Goal: Information Seeking & Learning: Learn about a topic

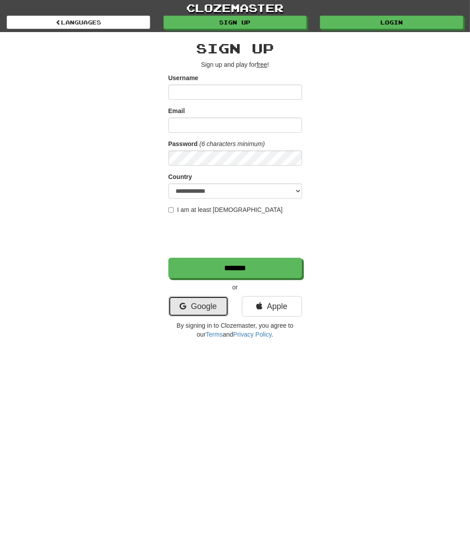
click at [193, 307] on link "Google" at bounding box center [198, 306] width 60 height 20
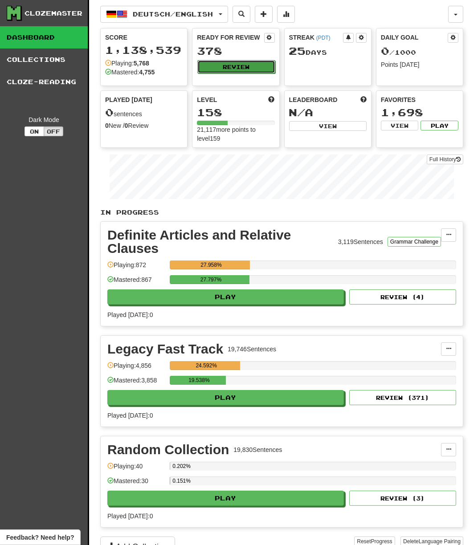
click at [217, 69] on button "Review" at bounding box center [235, 66] width 77 height 13
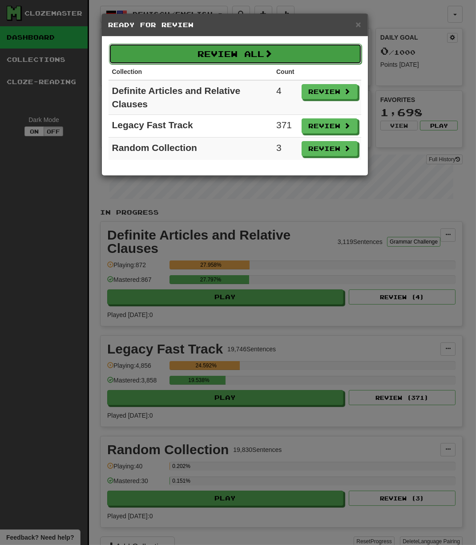
click at [225, 54] on button "Review All" at bounding box center [235, 54] width 253 height 20
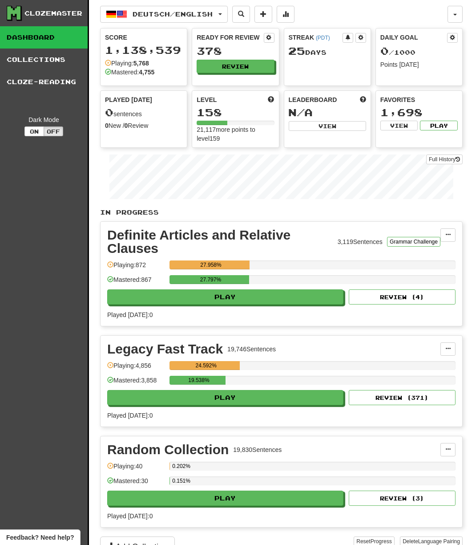
select select "***"
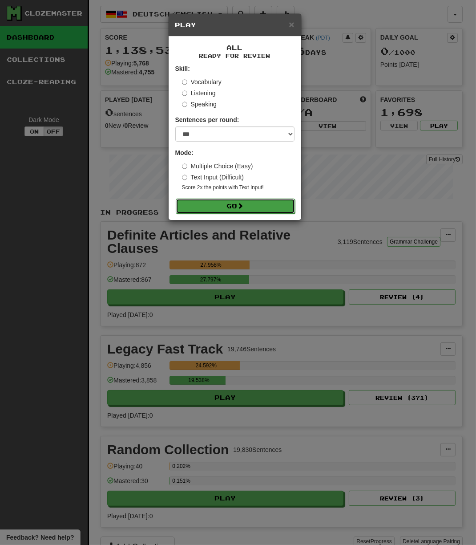
click at [239, 205] on button "Go" at bounding box center [235, 205] width 119 height 15
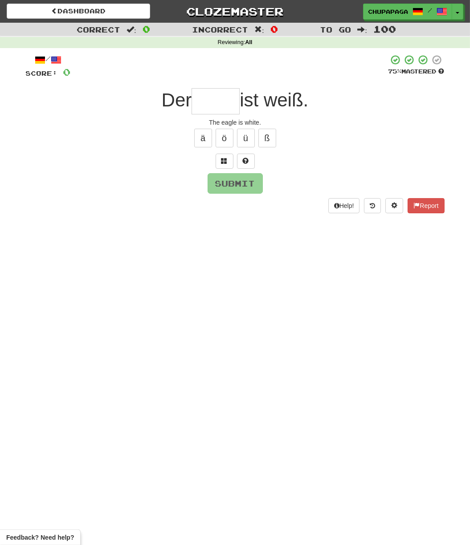
drag, startPoint x: 222, startPoint y: 95, endPoint x: 282, endPoint y: 168, distance: 94.2
click at [222, 97] on input "text" at bounding box center [215, 101] width 48 height 26
type input "*"
type input "*****"
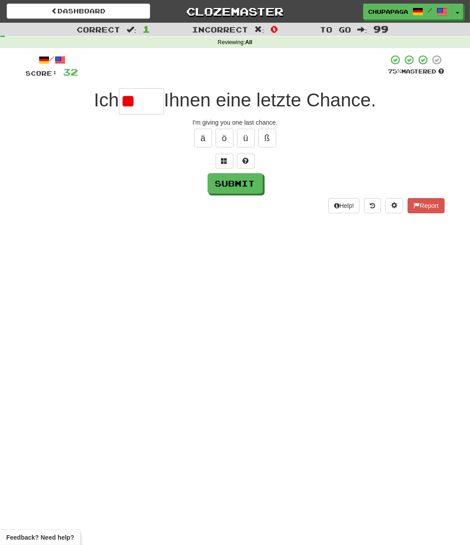
type input "*"
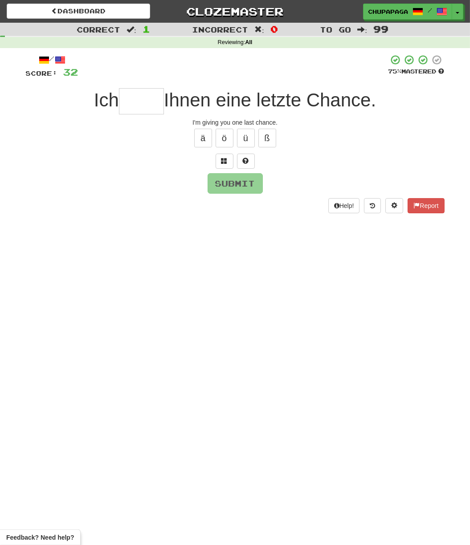
type input "*"
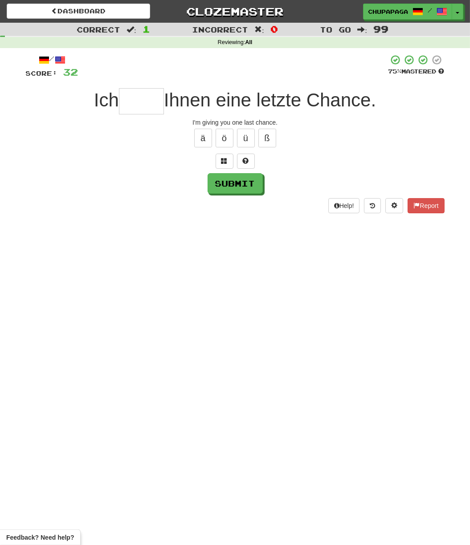
type input "*"
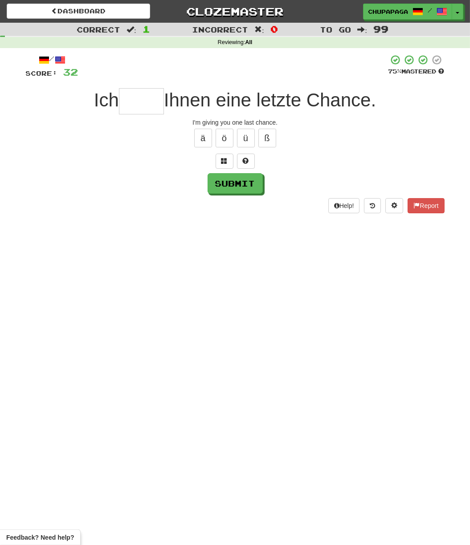
type input "*"
click at [246, 159] on span at bounding box center [246, 161] width 6 height 6
click at [234, 160] on span at bounding box center [235, 161] width 6 height 6
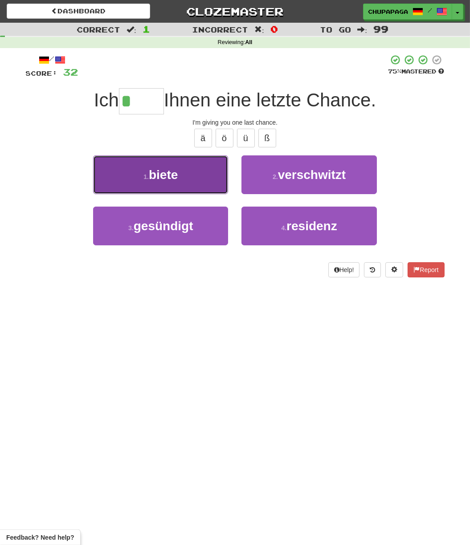
click at [161, 166] on button "1 . biete" at bounding box center [160, 174] width 135 height 39
type input "*****"
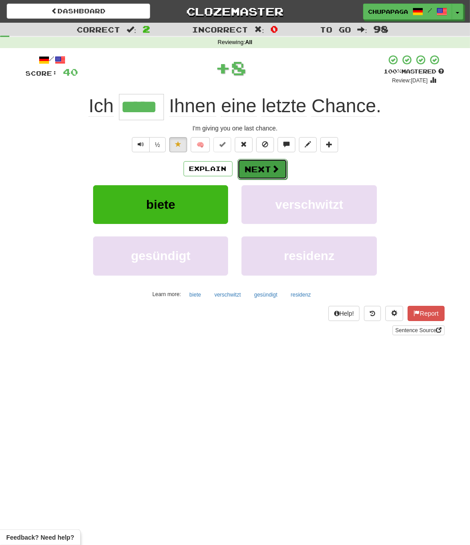
click at [254, 165] on button "Next" at bounding box center [262, 169] width 50 height 20
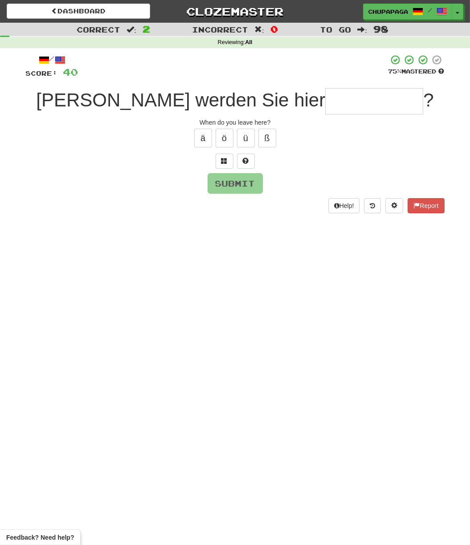
type input "*"
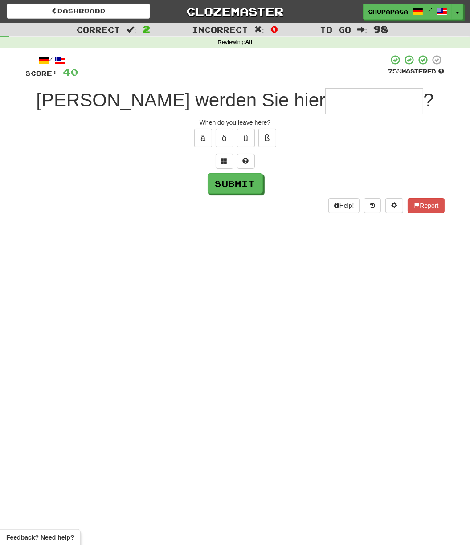
type input "*"
type input "**********"
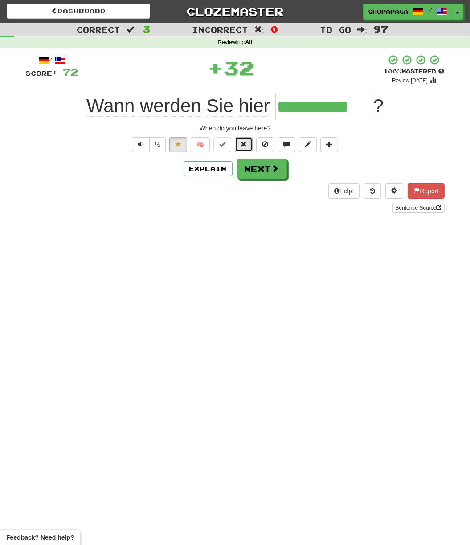
click at [240, 143] on button at bounding box center [244, 144] width 18 height 15
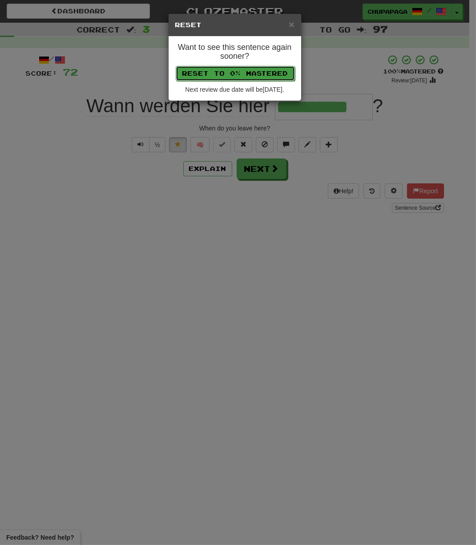
click at [249, 69] on button "Reset to 0% Mastered" at bounding box center [235, 73] width 119 height 15
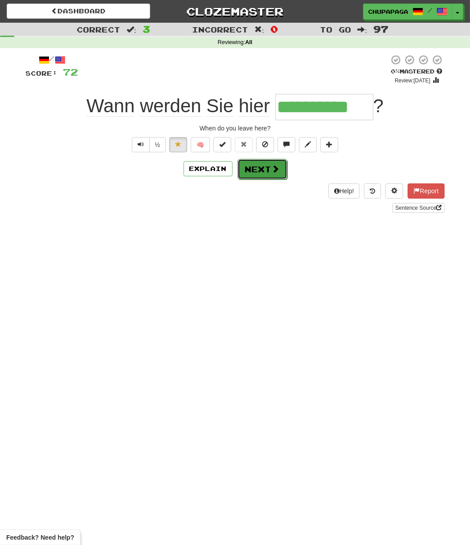
click at [268, 170] on button "Next" at bounding box center [262, 169] width 50 height 20
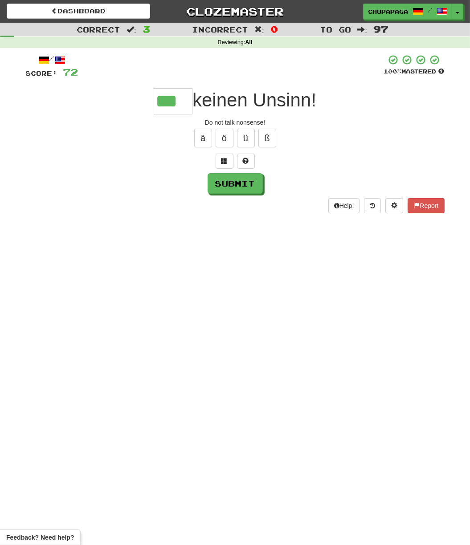
type input "***"
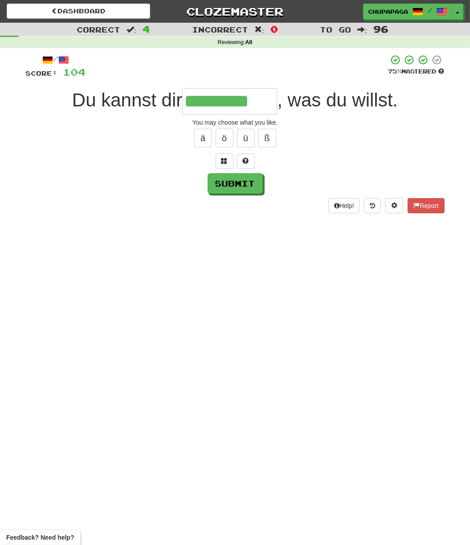
type input "*********"
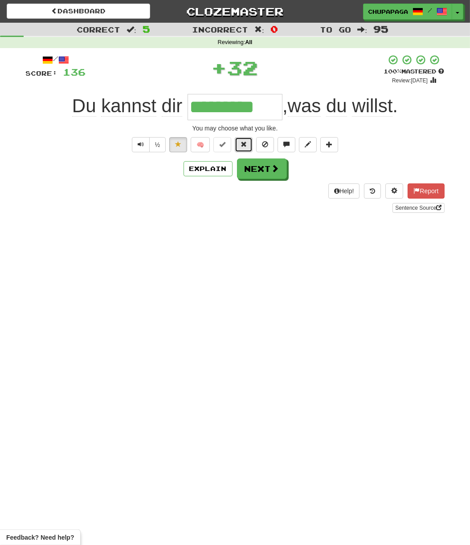
click at [247, 143] on span at bounding box center [243, 144] width 6 height 6
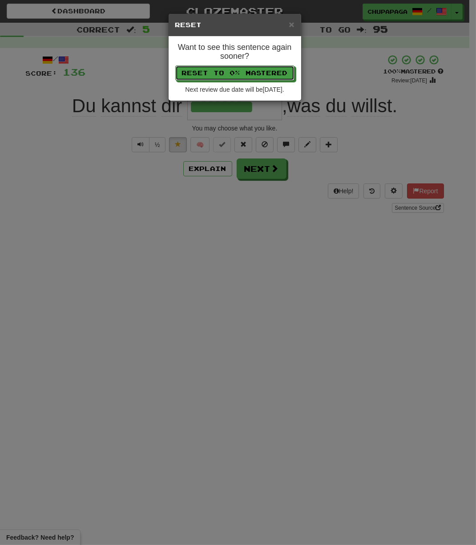
click at [229, 62] on div "Want to see this sentence again sooner? Reset to 0% Mastered Next review due da…" at bounding box center [235, 68] width 133 height 64
click at [229, 67] on button "Reset to 0% Mastered" at bounding box center [235, 73] width 119 height 15
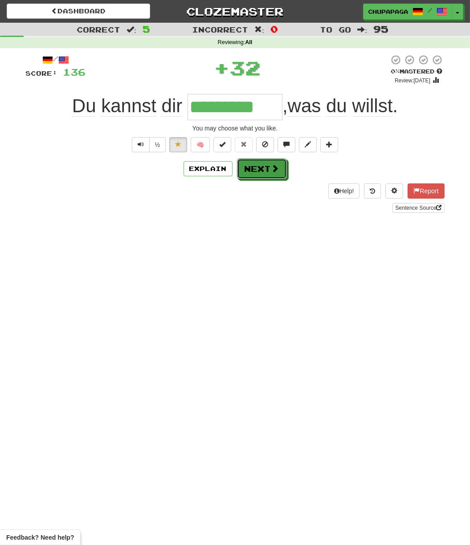
click at [267, 169] on button "Next" at bounding box center [262, 168] width 50 height 20
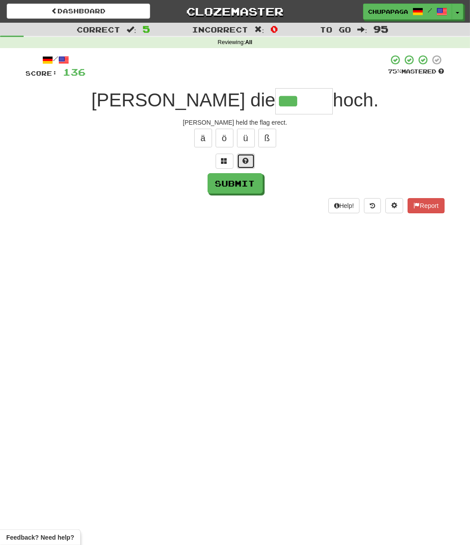
click at [248, 159] on span at bounding box center [246, 161] width 6 height 6
type input "*****"
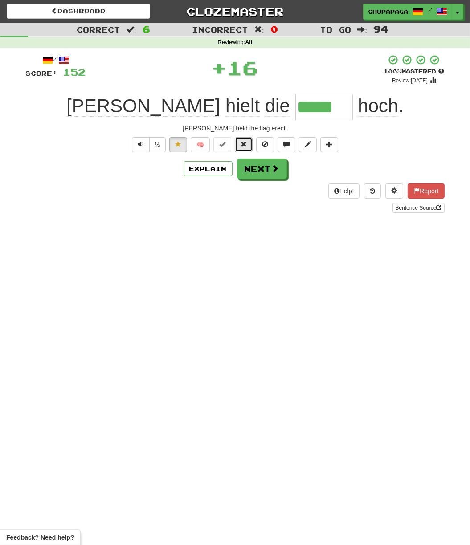
click at [248, 144] on button at bounding box center [244, 144] width 18 height 15
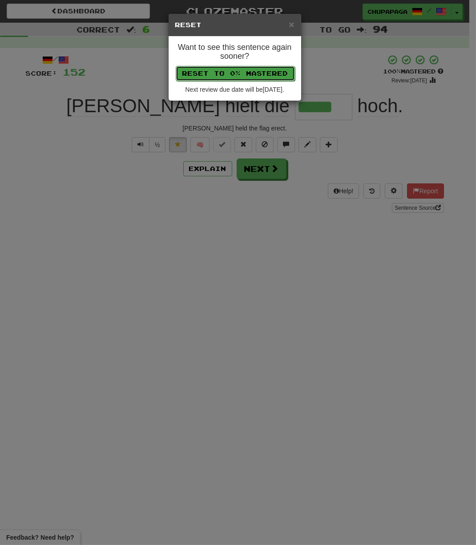
click at [248, 79] on button "Reset to 0% Mastered" at bounding box center [235, 73] width 119 height 15
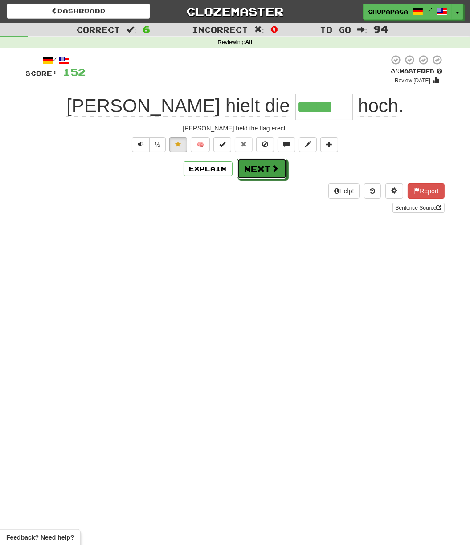
click at [278, 167] on span at bounding box center [275, 168] width 8 height 8
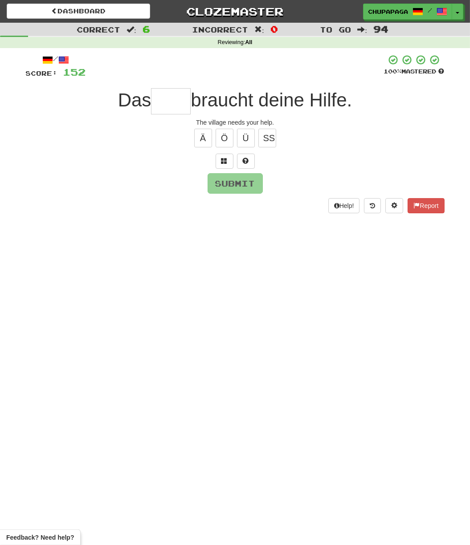
type input "*"
click at [243, 158] on span at bounding box center [246, 161] width 6 height 6
click at [235, 156] on button at bounding box center [235, 161] width 18 height 15
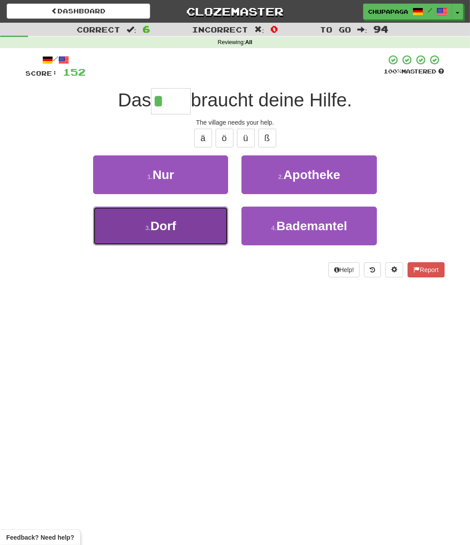
click at [175, 231] on span "Dorf" at bounding box center [163, 226] width 26 height 14
type input "****"
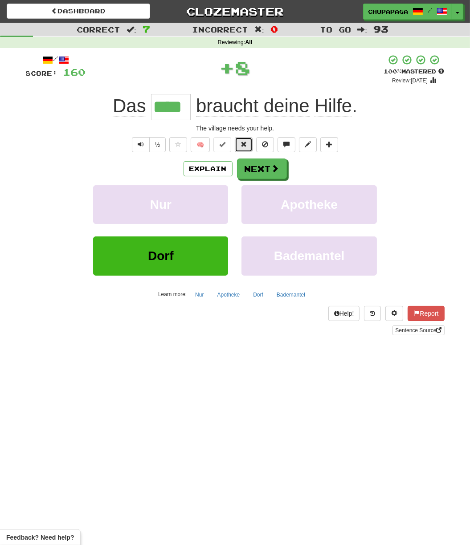
click at [241, 143] on span at bounding box center [243, 144] width 6 height 6
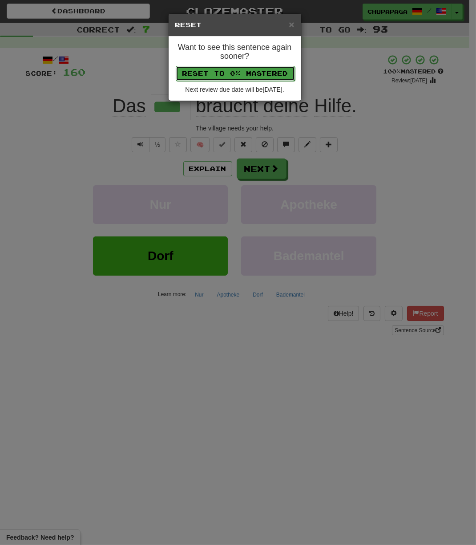
click at [244, 73] on button "Reset to 0% Mastered" at bounding box center [235, 73] width 119 height 15
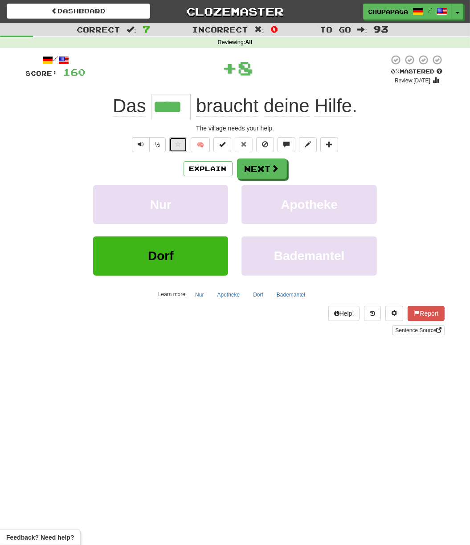
click at [177, 139] on button at bounding box center [178, 144] width 18 height 15
click at [263, 165] on button "Next" at bounding box center [262, 168] width 50 height 20
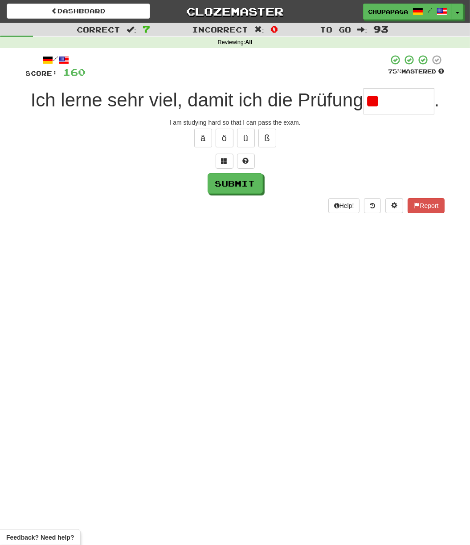
type input "*"
type input "*******"
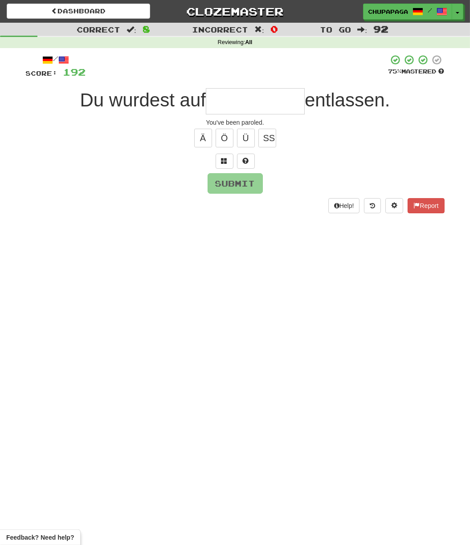
type input "*"
click at [247, 166] on button at bounding box center [246, 161] width 18 height 15
click at [233, 162] on span at bounding box center [235, 161] width 6 height 6
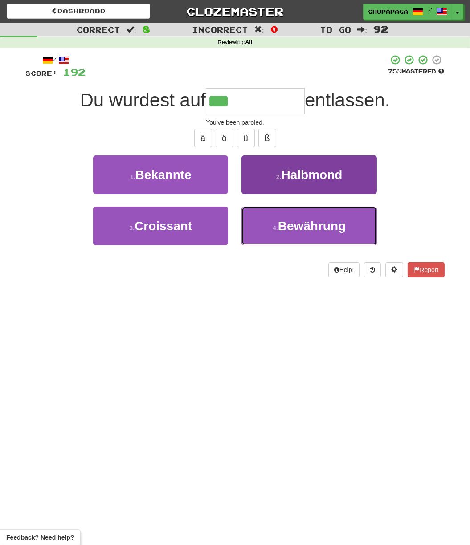
click at [294, 217] on button "4 . Bewährung" at bounding box center [308, 226] width 135 height 39
type input "*********"
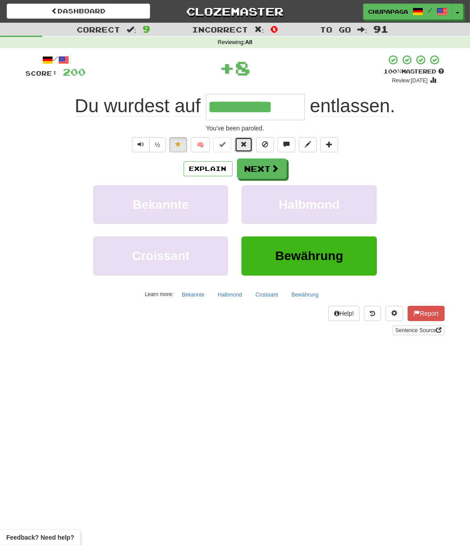
click at [246, 143] on span at bounding box center [243, 144] width 6 height 6
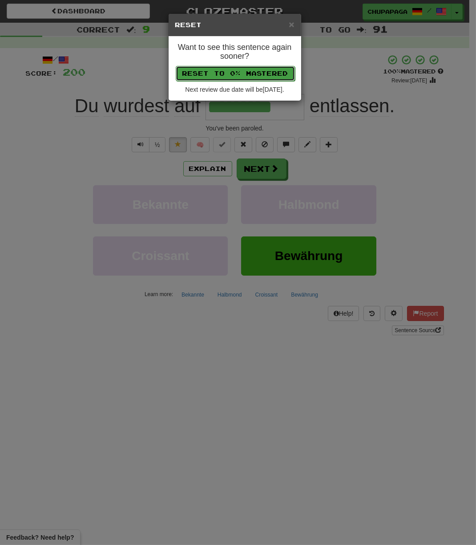
click at [243, 66] on button "Reset to 0% Mastered" at bounding box center [235, 73] width 119 height 15
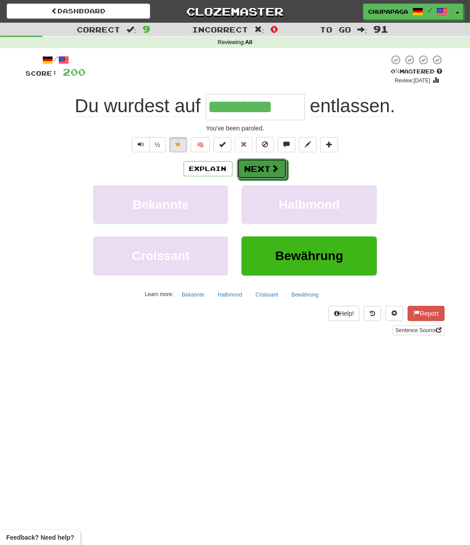
click at [268, 168] on button "Next" at bounding box center [262, 168] width 50 height 20
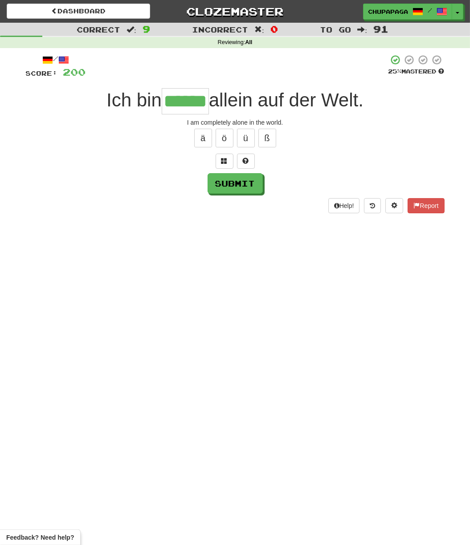
type input "******"
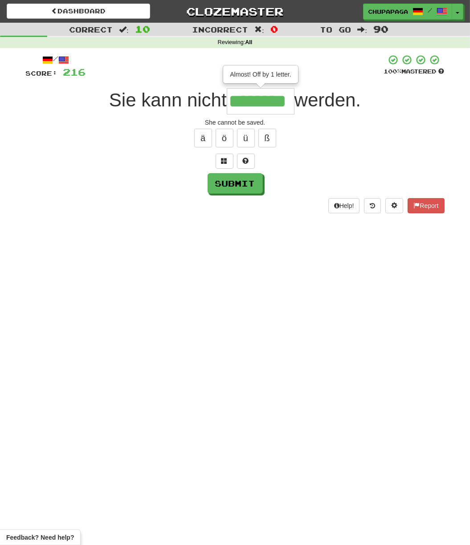
type input "********"
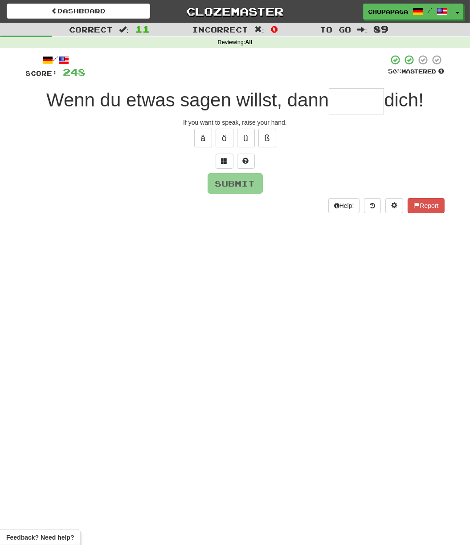
type input "*"
type input "*****"
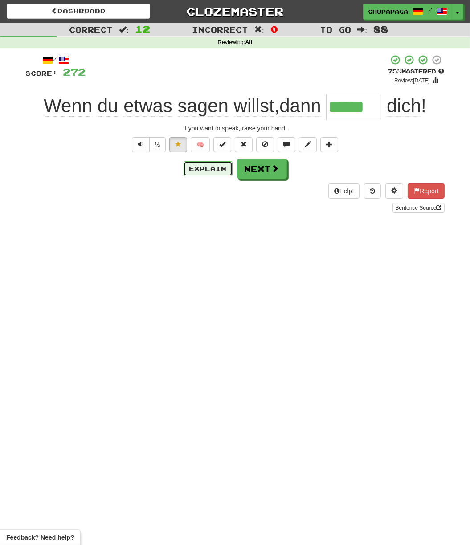
click at [186, 175] on button "Explain" at bounding box center [207, 168] width 49 height 15
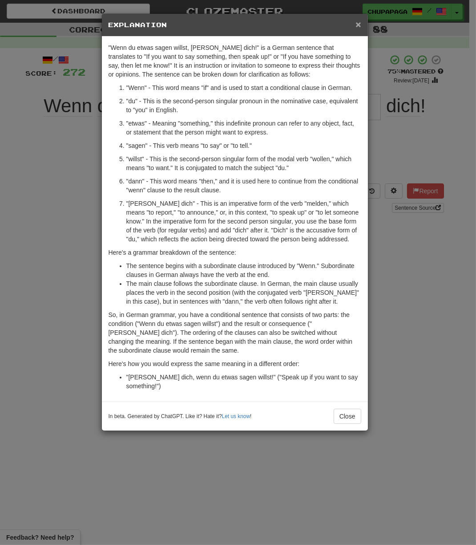
click at [360, 25] on span "×" at bounding box center [358, 24] width 5 height 10
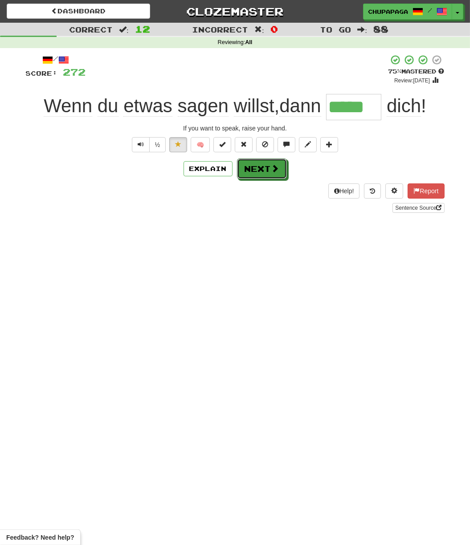
click at [252, 173] on button "Next" at bounding box center [262, 168] width 50 height 20
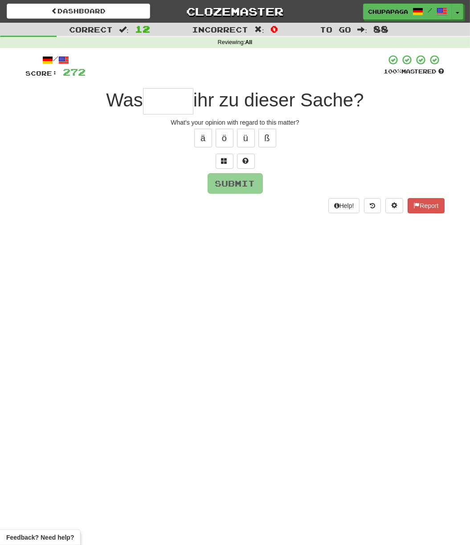
type input "*"
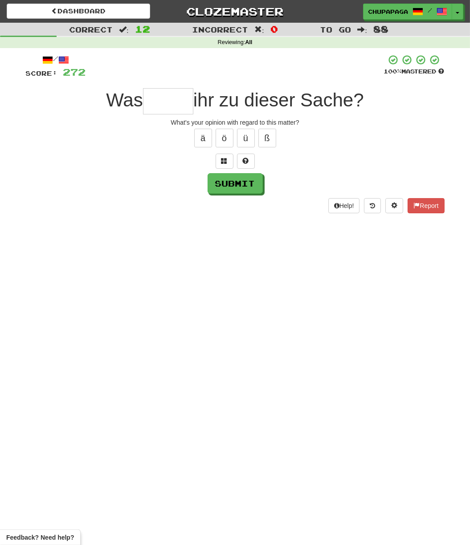
type input "*"
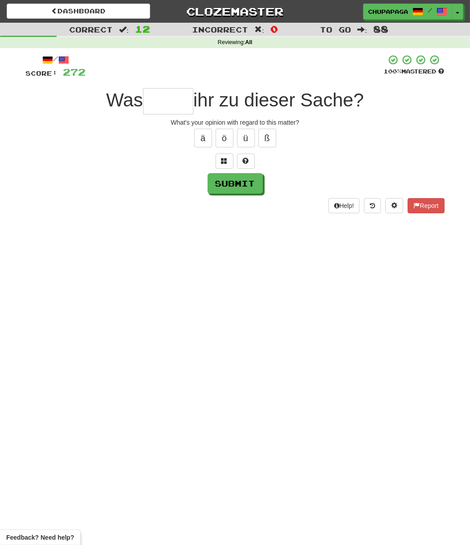
type input "*"
click at [243, 163] on span at bounding box center [246, 161] width 6 height 6
click at [238, 162] on button at bounding box center [235, 161] width 18 height 15
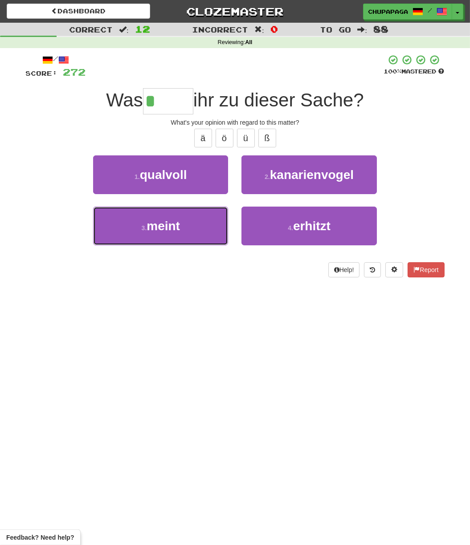
click at [171, 227] on span "meint" at bounding box center [162, 226] width 33 height 14
type input "*****"
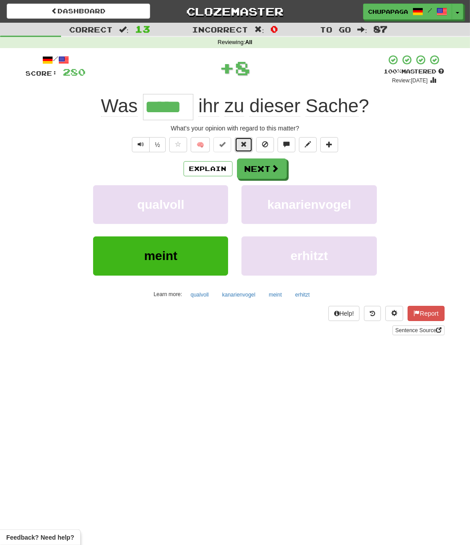
click at [248, 141] on button at bounding box center [244, 144] width 18 height 15
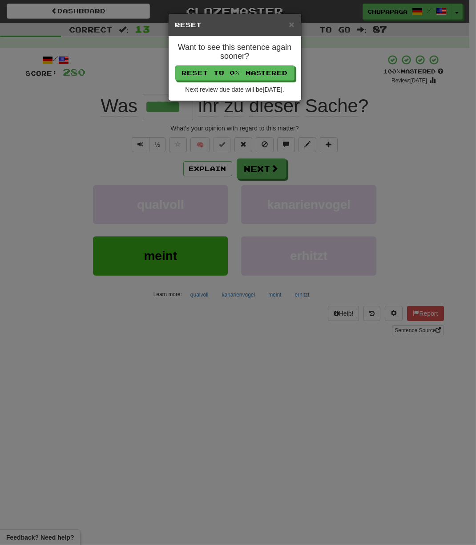
click at [249, 65] on div "Want to see this sentence again sooner? Reset to 0% Mastered Next review due da…" at bounding box center [235, 68] width 133 height 64
click at [250, 72] on button "Reset to 0% Mastered" at bounding box center [235, 73] width 119 height 15
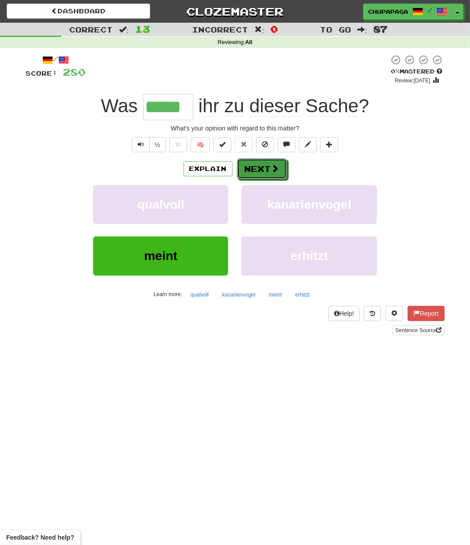
click at [259, 168] on button "Next" at bounding box center [262, 168] width 50 height 20
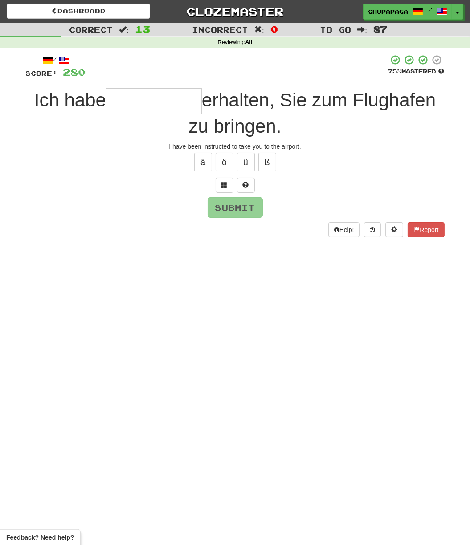
type input "*"
click at [248, 179] on button at bounding box center [246, 185] width 18 height 15
click at [235, 184] on span at bounding box center [235, 185] width 6 height 6
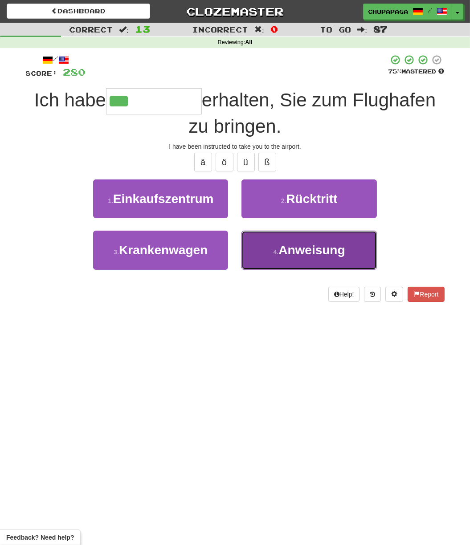
click at [318, 253] on span "Anweisung" at bounding box center [311, 250] width 66 height 14
type input "*********"
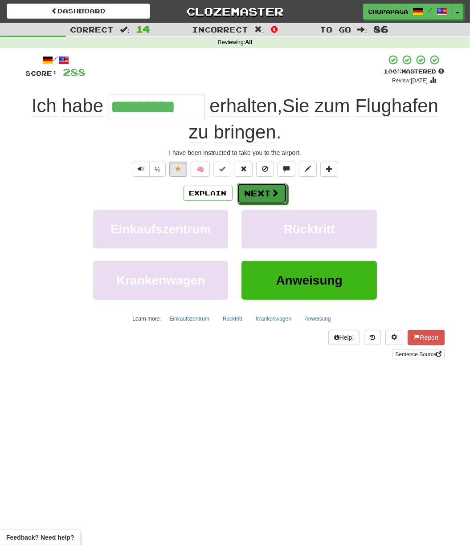
click at [260, 194] on button "Next" at bounding box center [262, 193] width 50 height 20
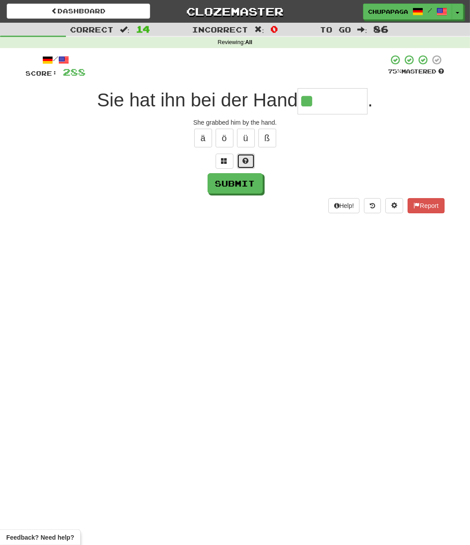
click at [252, 159] on button at bounding box center [246, 161] width 18 height 15
click at [235, 160] on span at bounding box center [235, 161] width 6 height 6
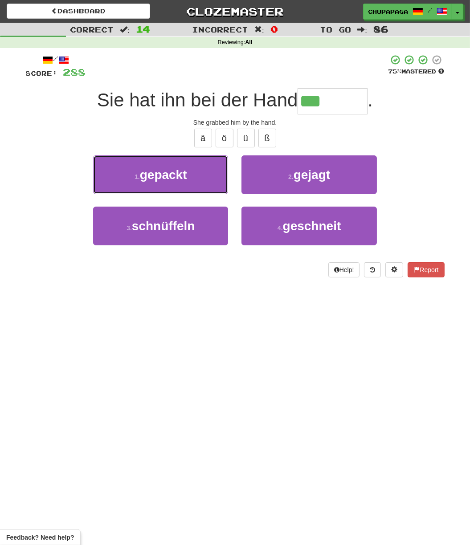
click at [207, 182] on button "1 . gepackt" at bounding box center [160, 174] width 135 height 39
type input "*******"
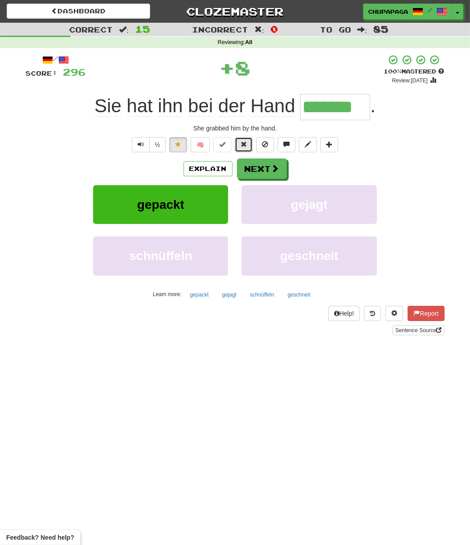
click at [239, 142] on button at bounding box center [244, 144] width 18 height 15
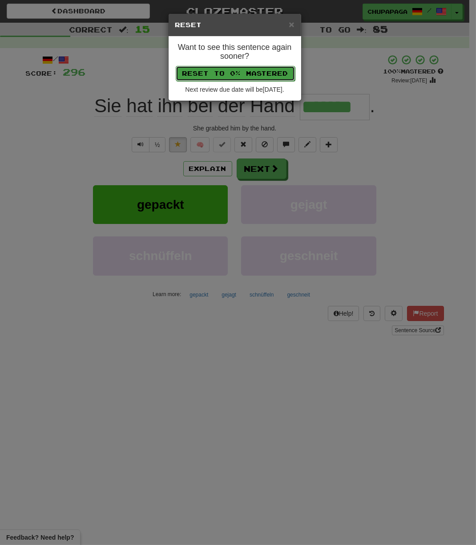
click at [256, 77] on button "Reset to 0% Mastered" at bounding box center [235, 73] width 119 height 15
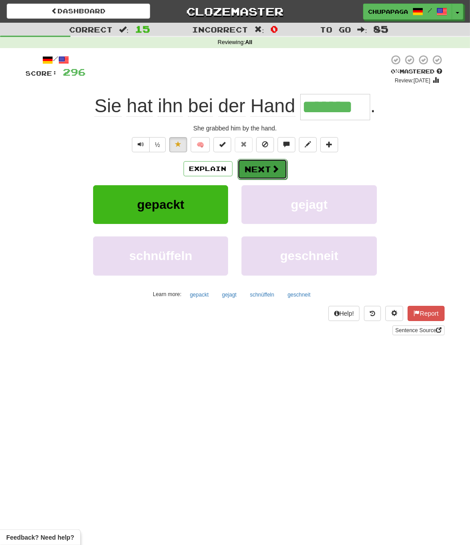
click at [262, 166] on button "Next" at bounding box center [262, 169] width 50 height 20
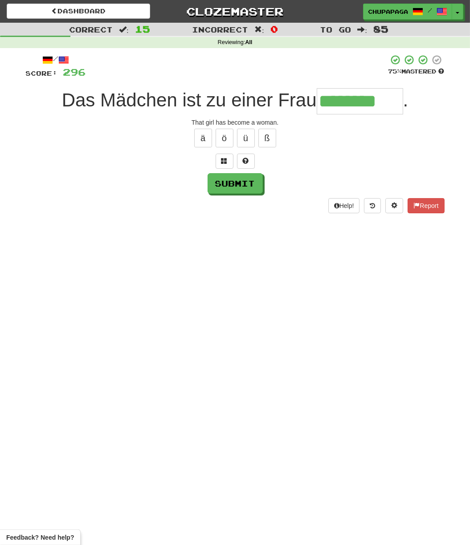
type input "********"
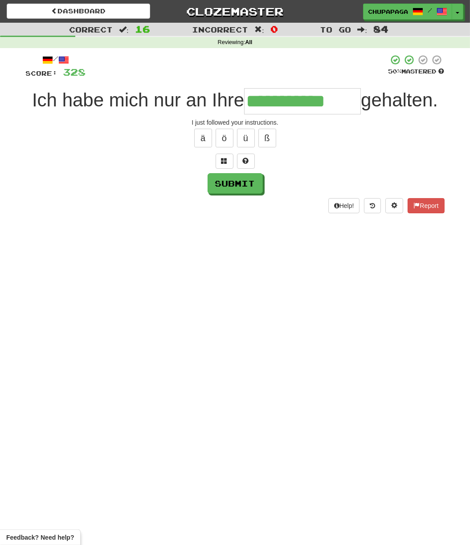
type input "**********"
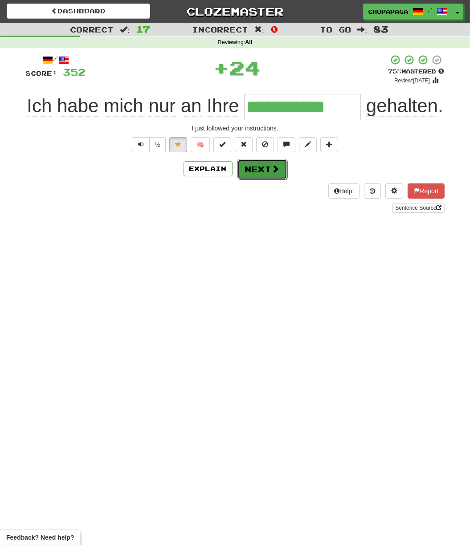
click at [264, 174] on button "Next" at bounding box center [262, 169] width 50 height 20
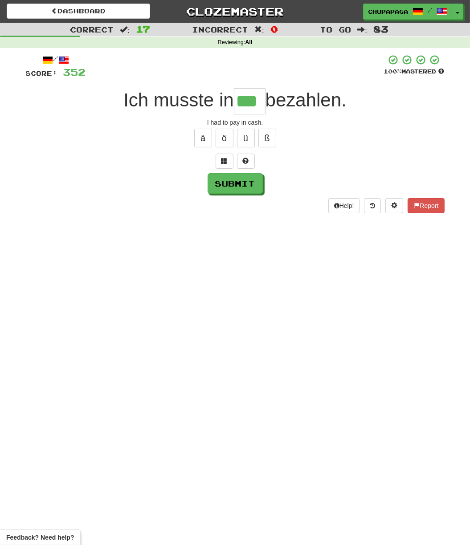
type input "***"
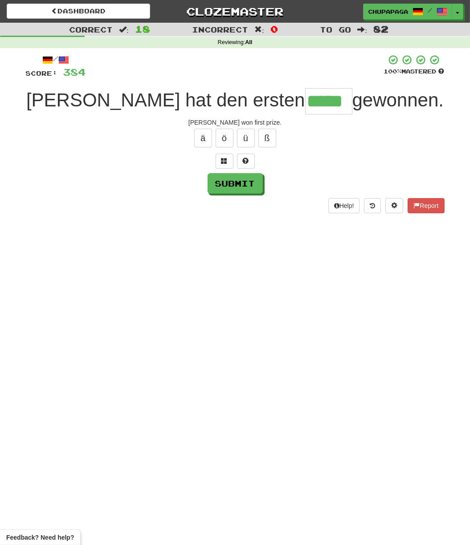
type input "*****"
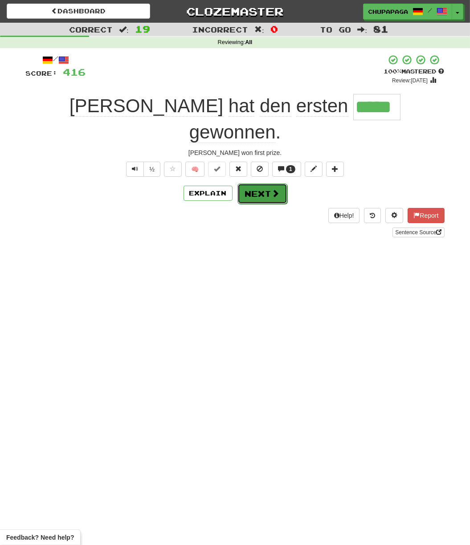
click at [263, 183] on button "Next" at bounding box center [262, 193] width 50 height 20
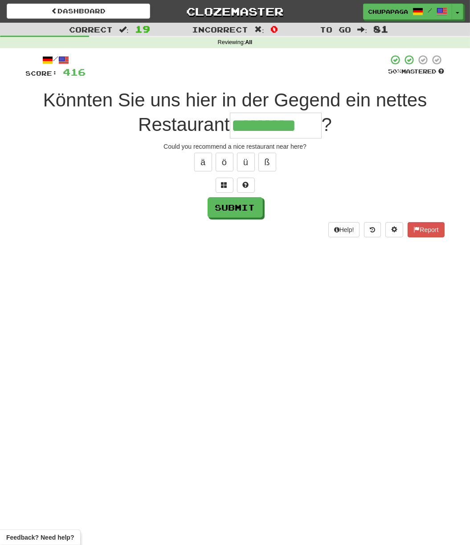
type input "*********"
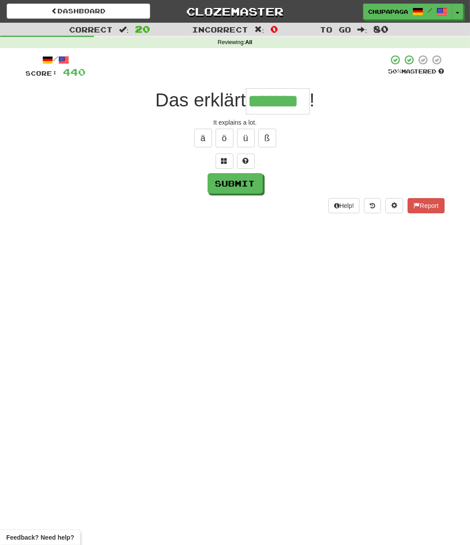
type input "*******"
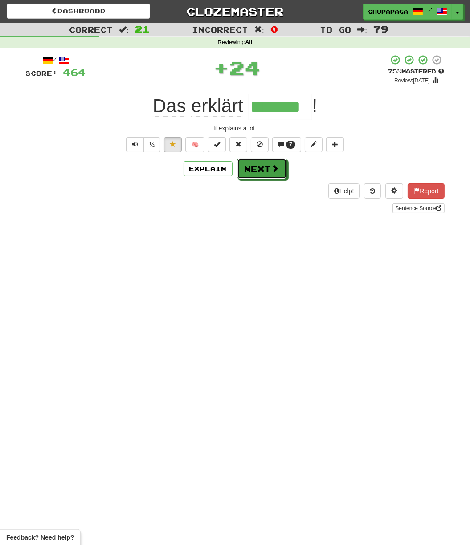
click at [250, 174] on button "Next" at bounding box center [262, 168] width 50 height 20
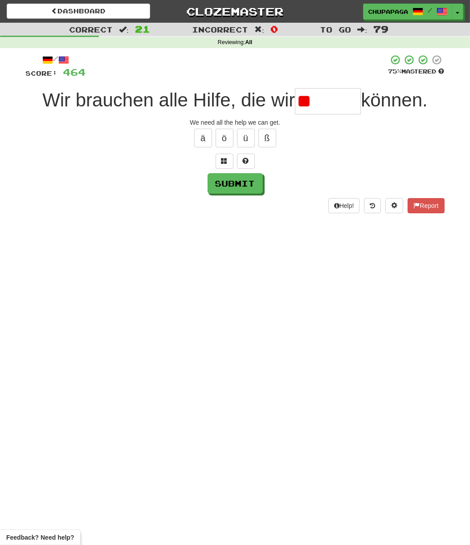
type input "*"
type input "*******"
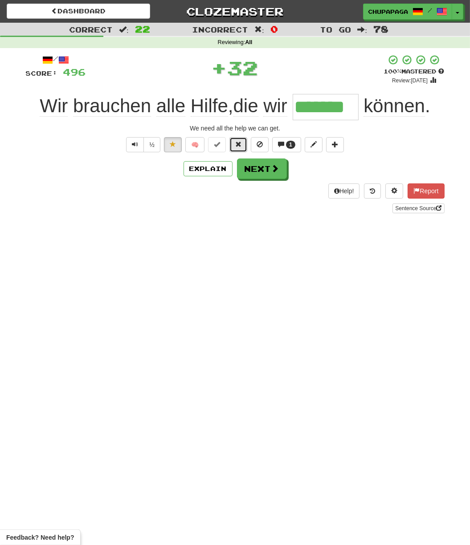
click at [235, 150] on button at bounding box center [238, 144] width 18 height 15
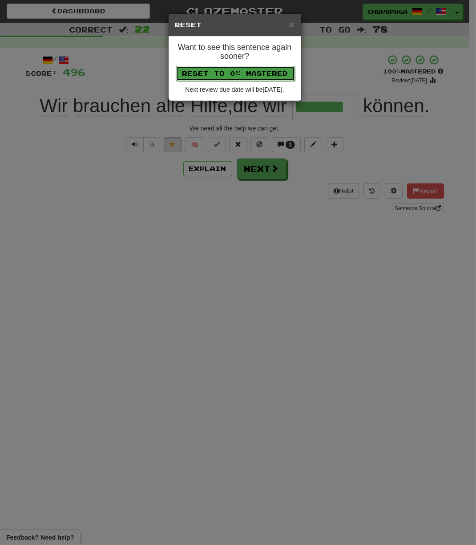
click at [251, 79] on button "Reset to 0% Mastered" at bounding box center [235, 73] width 119 height 15
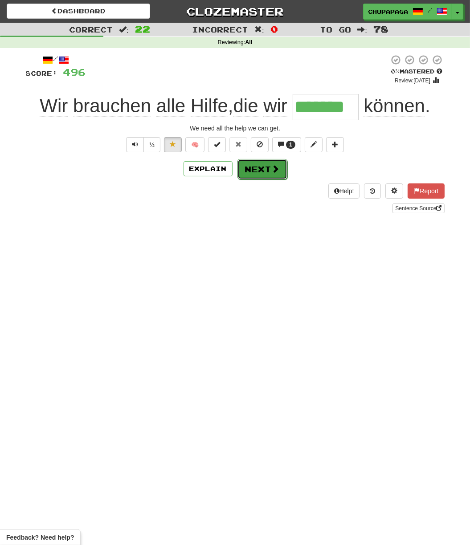
click at [248, 174] on button "Next" at bounding box center [262, 169] width 50 height 20
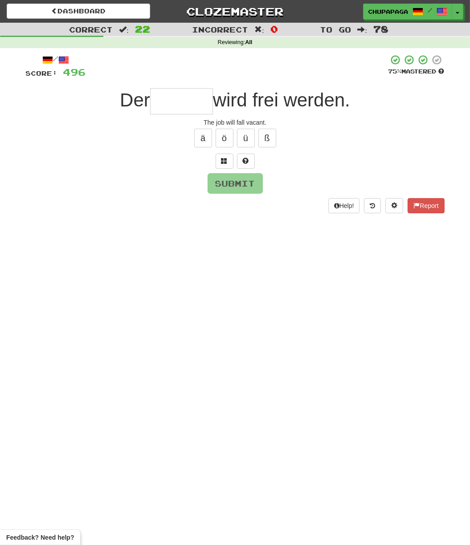
type input "*"
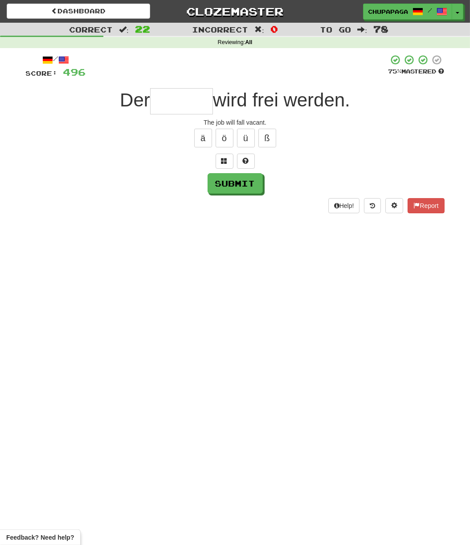
type input "*"
click at [243, 165] on button at bounding box center [246, 161] width 18 height 15
click at [235, 161] on span at bounding box center [235, 161] width 6 height 6
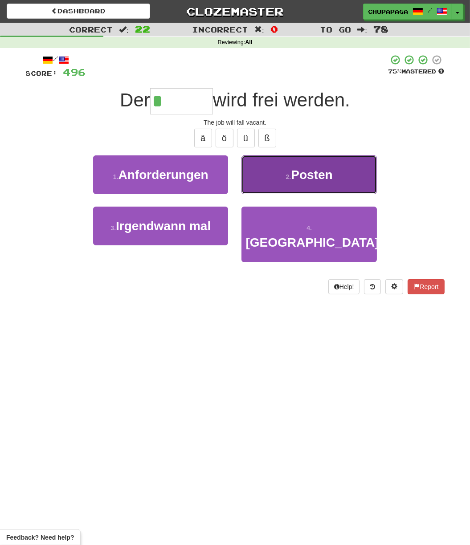
click at [289, 168] on button "2 . Posten" at bounding box center [308, 174] width 135 height 39
type input "******"
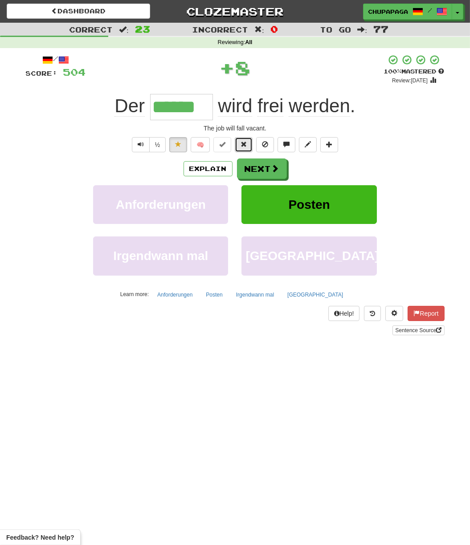
click at [243, 149] on button at bounding box center [244, 144] width 18 height 15
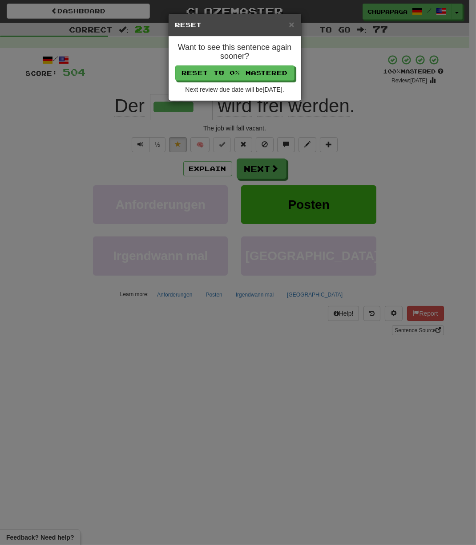
click at [244, 80] on div "Want to see this sentence again sooner? Reset to 0% Mastered Next review due da…" at bounding box center [235, 68] width 133 height 64
click at [245, 68] on button "Reset to 0% Mastered" at bounding box center [235, 73] width 119 height 15
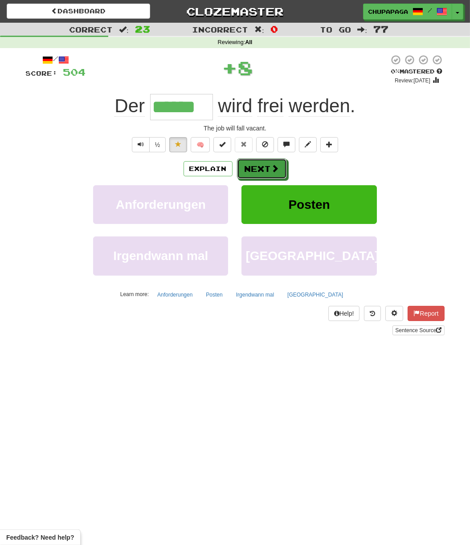
click at [258, 177] on button "Next" at bounding box center [262, 168] width 50 height 20
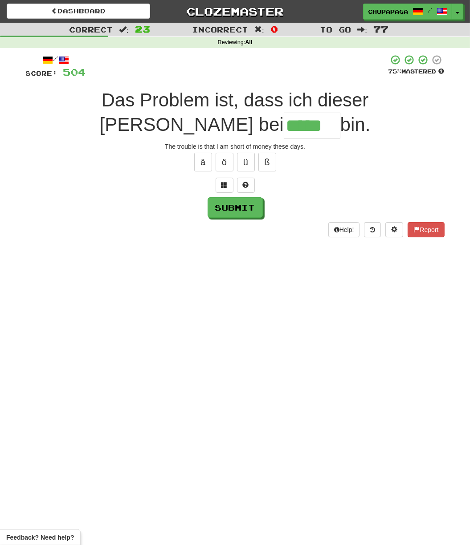
type input "*****"
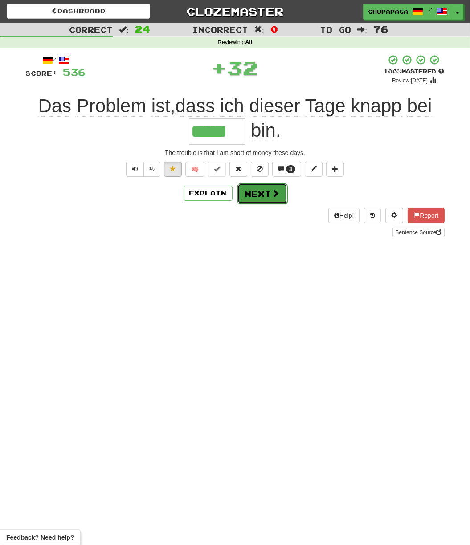
click at [269, 194] on button "Next" at bounding box center [262, 193] width 50 height 20
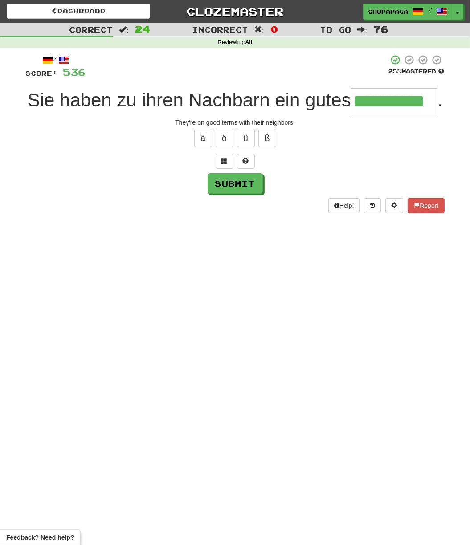
type input "**********"
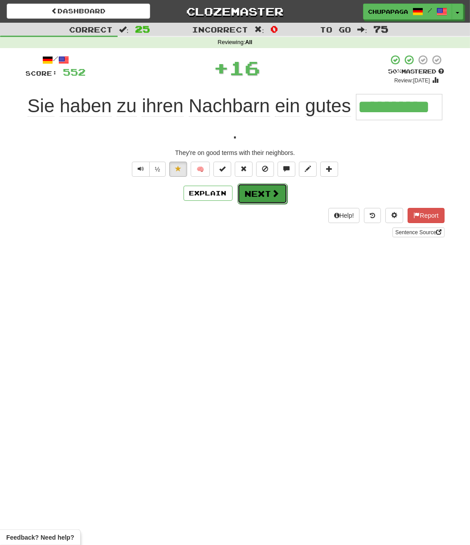
click at [276, 198] on button "Next" at bounding box center [262, 193] width 50 height 20
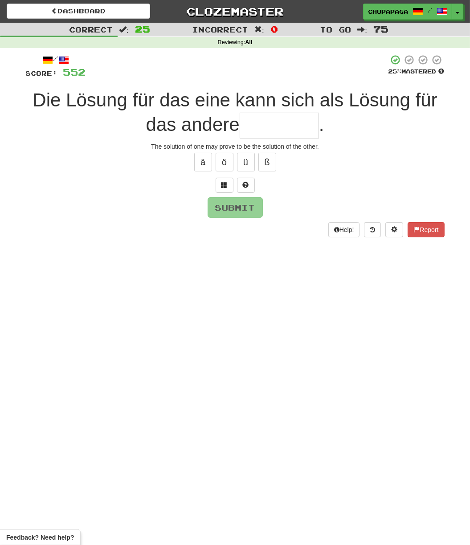
type input "*"
click at [246, 182] on span at bounding box center [246, 185] width 6 height 6
click at [232, 183] on span at bounding box center [235, 185] width 6 height 6
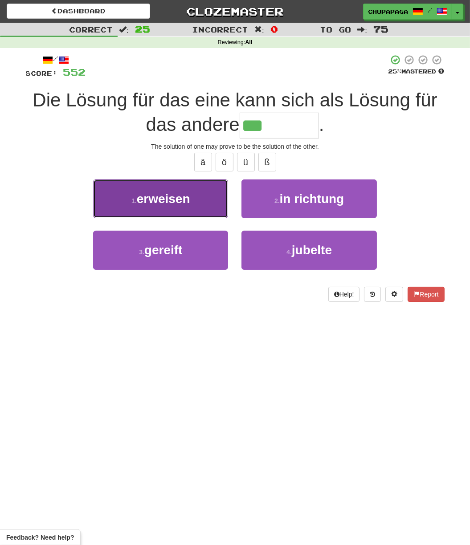
click at [166, 209] on button "1 . erweisen" at bounding box center [160, 198] width 135 height 39
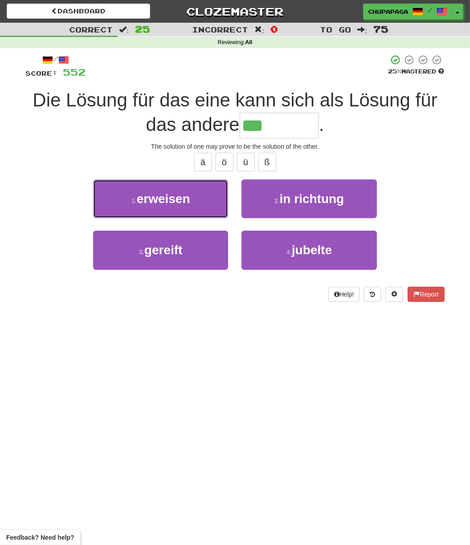
type input "********"
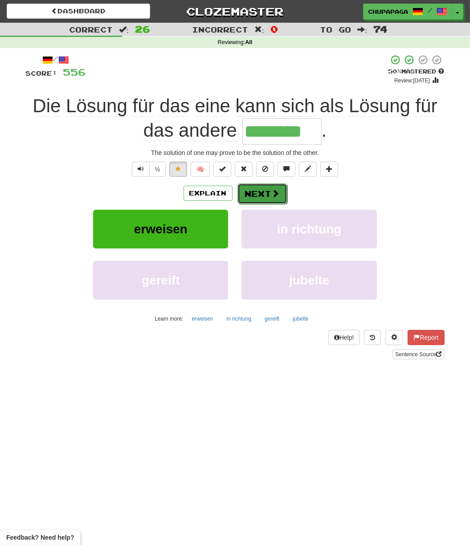
click at [260, 189] on button "Next" at bounding box center [262, 193] width 50 height 20
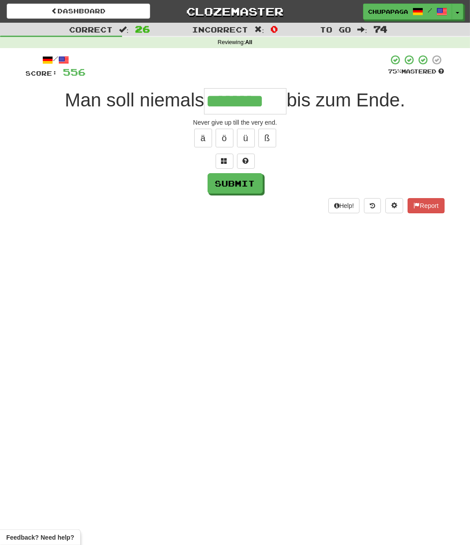
type input "********"
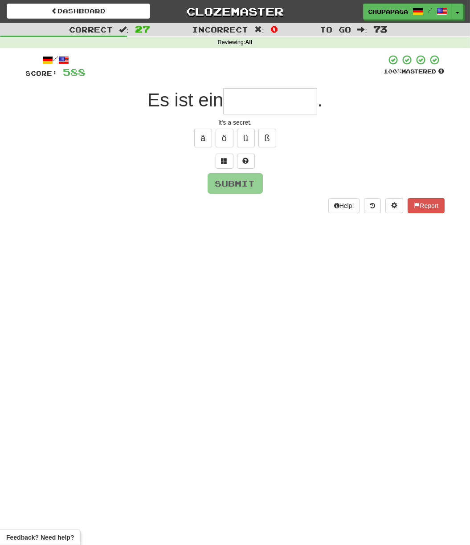
click at [244, 106] on input "text" at bounding box center [270, 101] width 94 height 26
type input "*"
type input "*********"
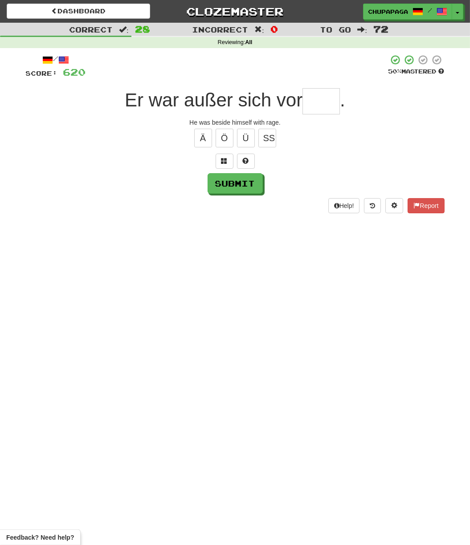
type input "*"
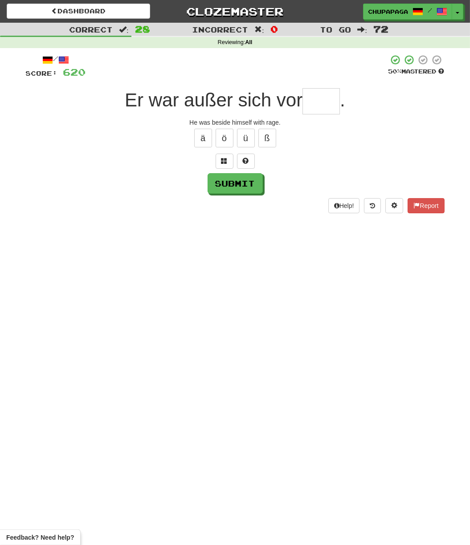
type input "*"
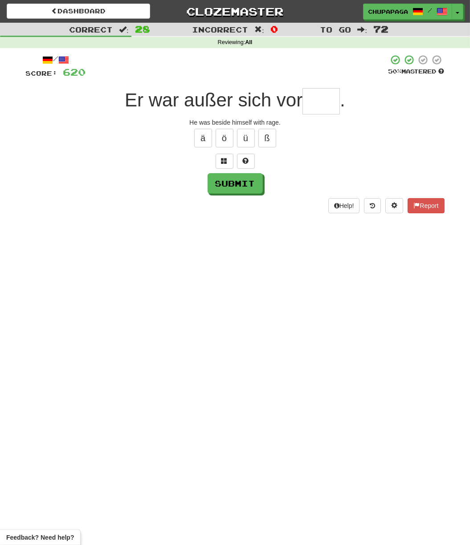
type input "*"
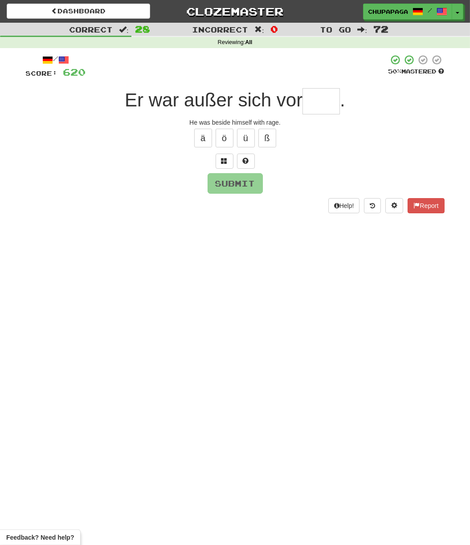
type input "*"
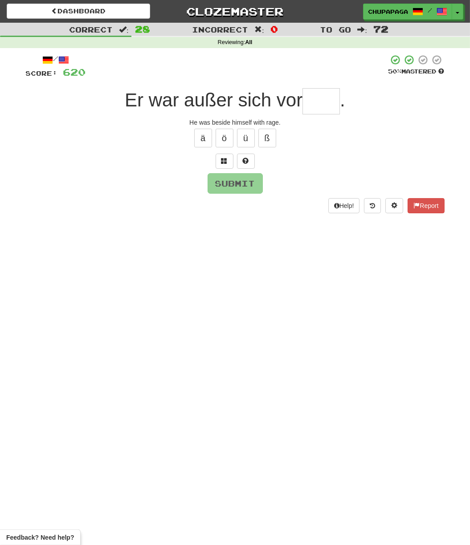
type input "*"
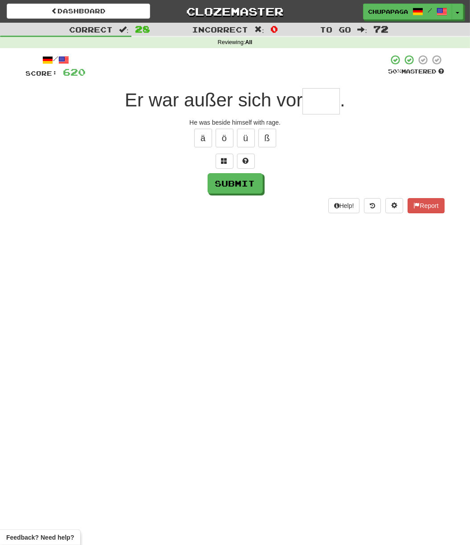
type input "*"
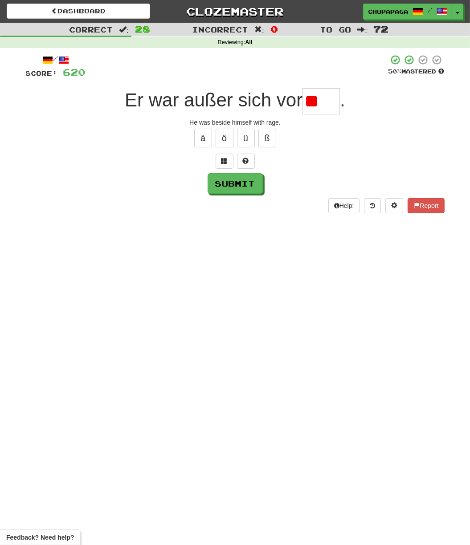
type input "*"
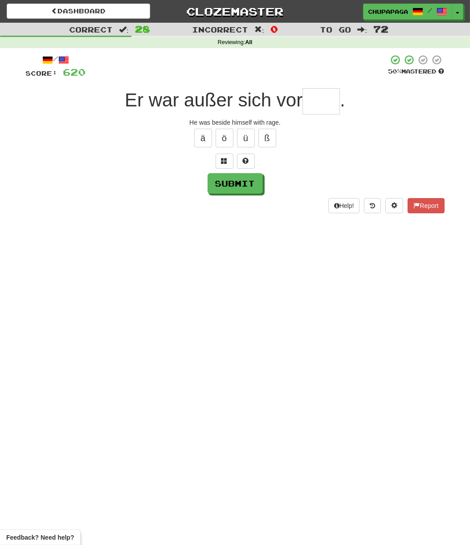
type input "*"
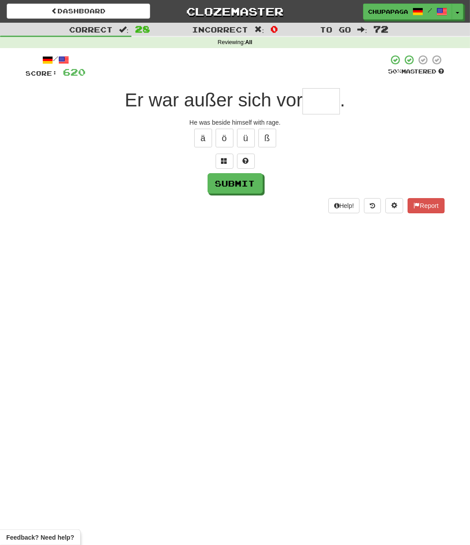
type input "*"
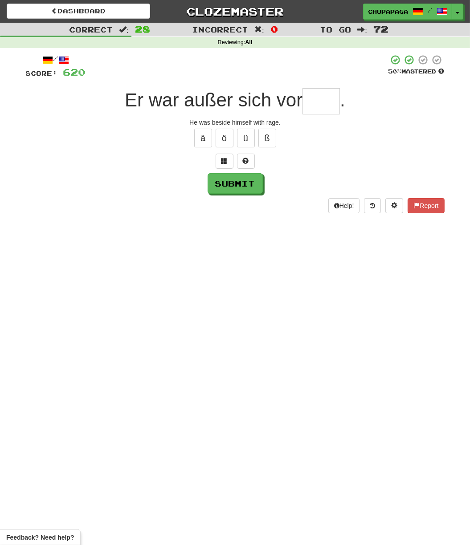
type input "*"
type input "***"
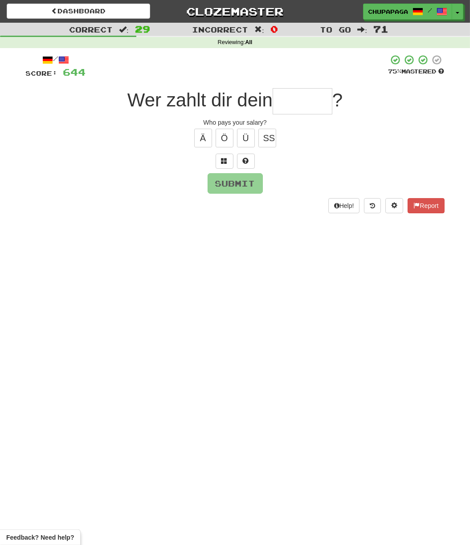
type input "*"
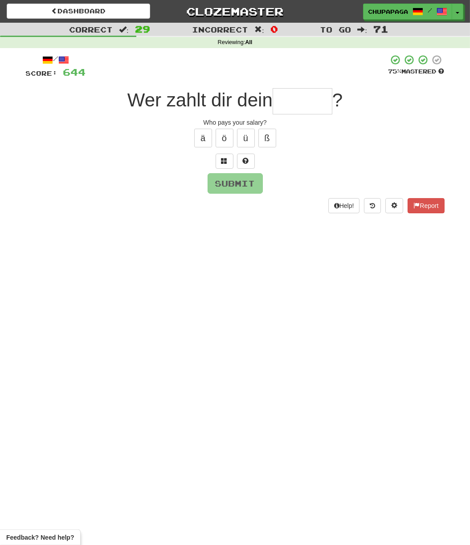
type input "*"
click at [243, 158] on span at bounding box center [246, 161] width 6 height 6
click at [236, 160] on span at bounding box center [235, 161] width 6 height 6
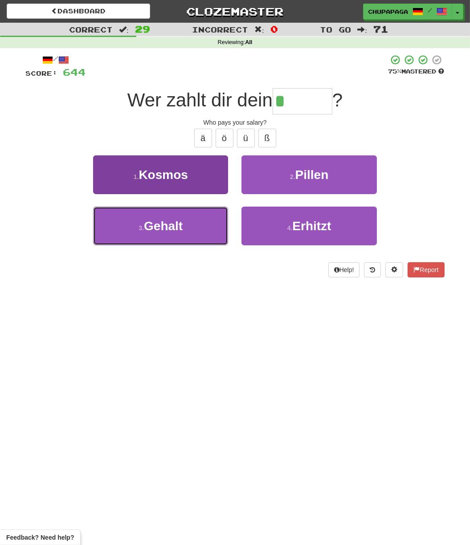
click at [195, 220] on button "3 . Gehalt" at bounding box center [160, 226] width 135 height 39
type input "******"
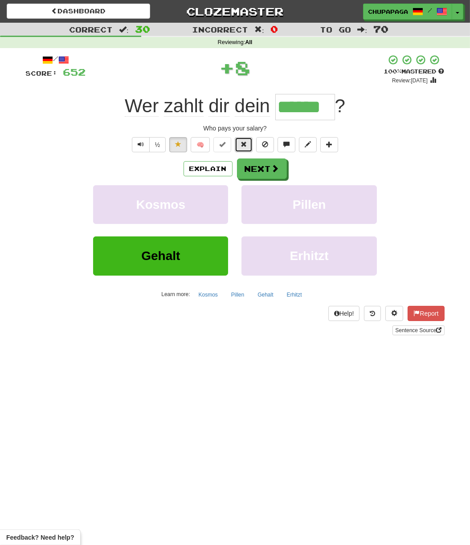
click at [243, 139] on button at bounding box center [244, 144] width 18 height 15
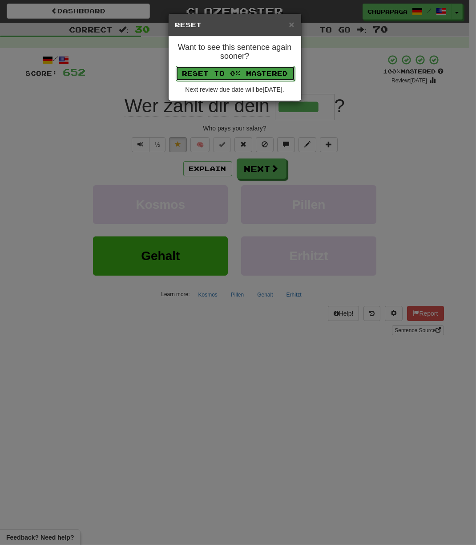
click at [266, 67] on button "Reset to 0% Mastered" at bounding box center [235, 73] width 119 height 15
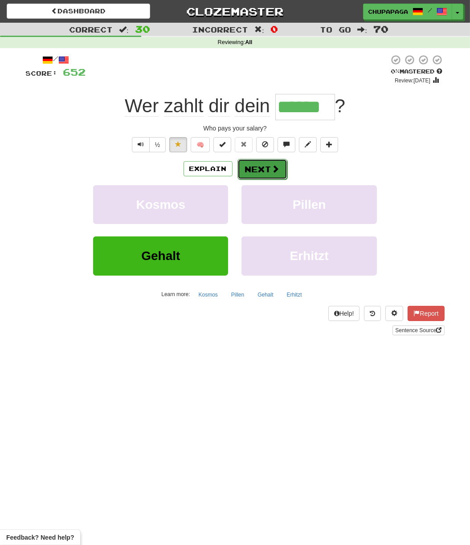
click at [259, 162] on button "Next" at bounding box center [262, 169] width 50 height 20
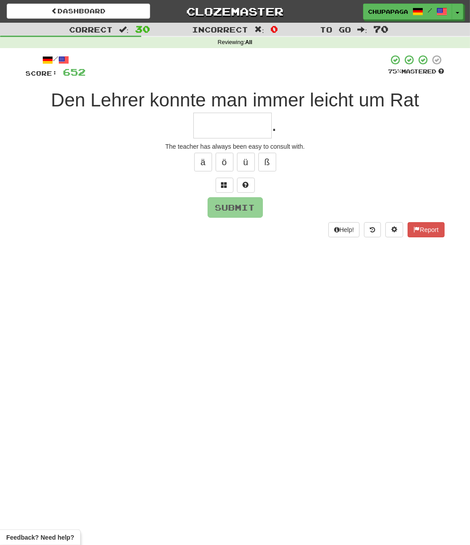
click at [248, 130] on input "text" at bounding box center [232, 126] width 78 height 26
click at [243, 191] on button at bounding box center [246, 185] width 18 height 15
click at [227, 188] on button at bounding box center [235, 185] width 18 height 15
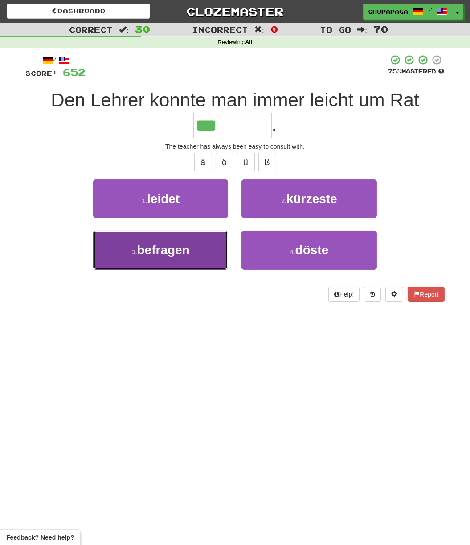
click at [203, 254] on button "3 . befragen" at bounding box center [160, 250] width 135 height 39
type input "********"
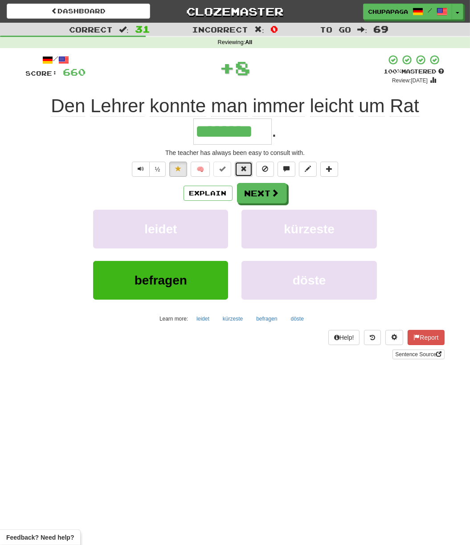
click at [236, 171] on button at bounding box center [244, 169] width 18 height 15
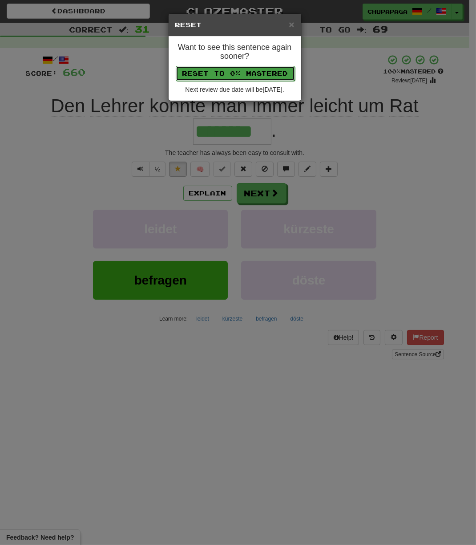
click at [250, 79] on button "Reset to 0% Mastered" at bounding box center [235, 73] width 119 height 15
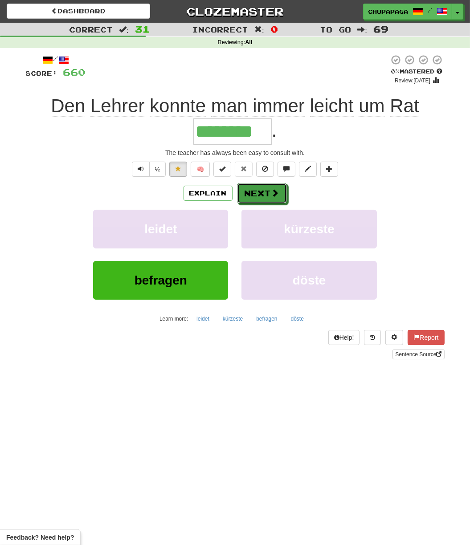
click at [240, 196] on button "Next" at bounding box center [262, 193] width 50 height 20
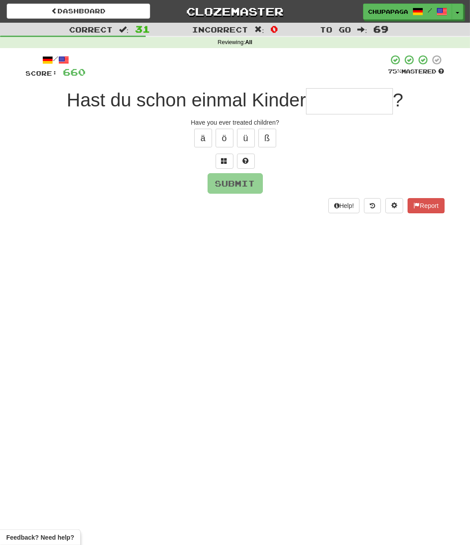
type input "*"
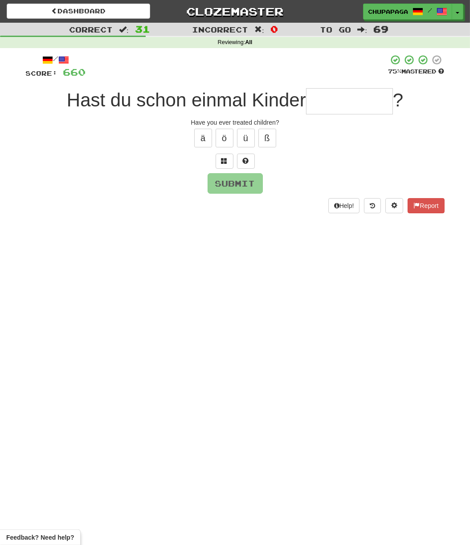
type input "*"
type input "*********"
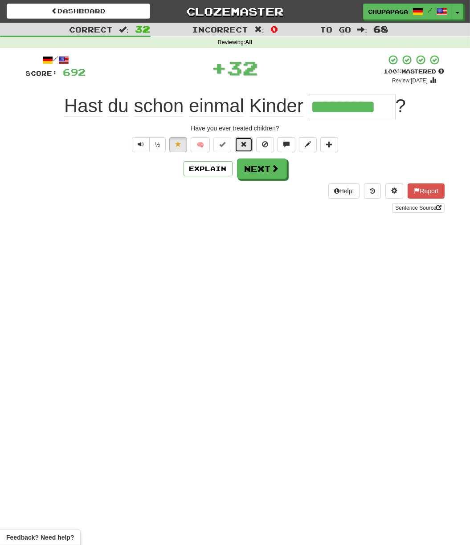
click at [240, 145] on button at bounding box center [244, 144] width 18 height 15
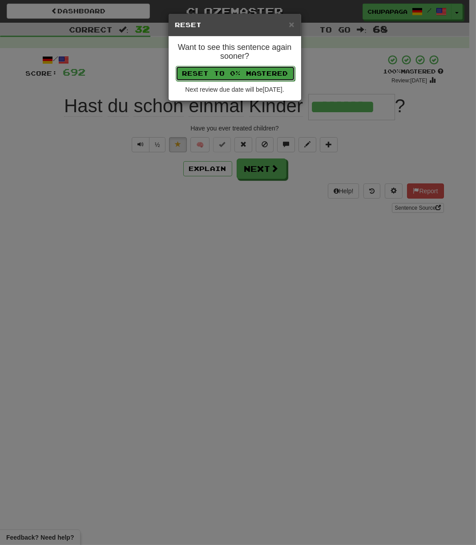
click at [240, 69] on button "Reset to 0% Mastered" at bounding box center [235, 73] width 119 height 15
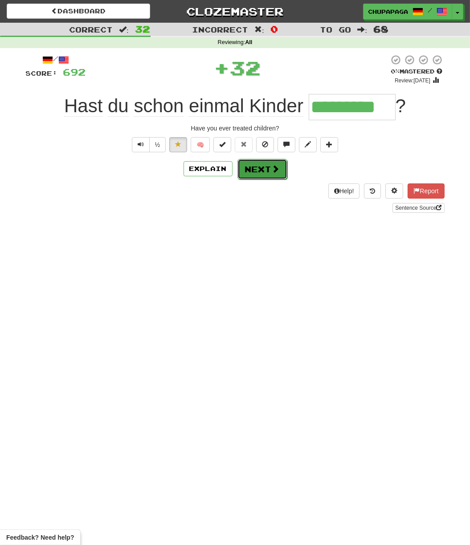
click at [253, 166] on button "Next" at bounding box center [262, 169] width 50 height 20
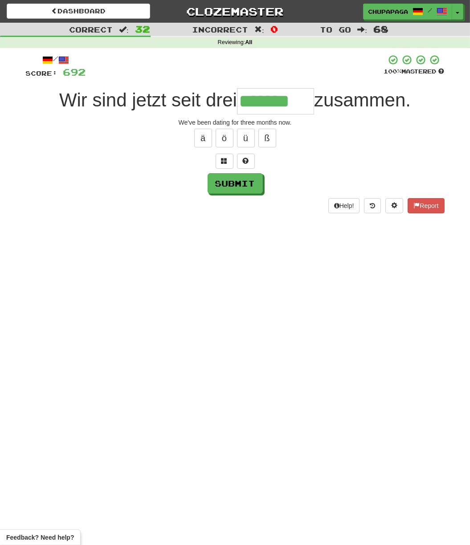
type input "*******"
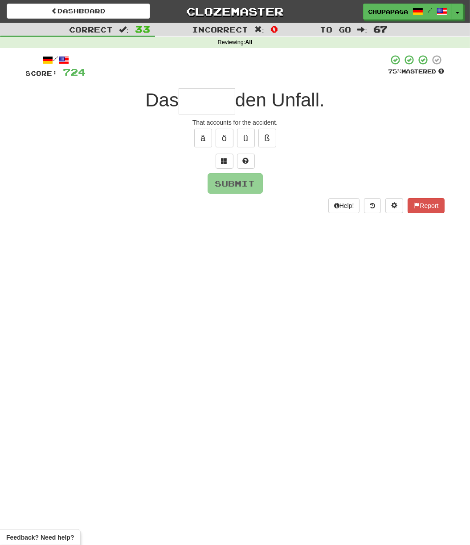
type input "*"
type input "*******"
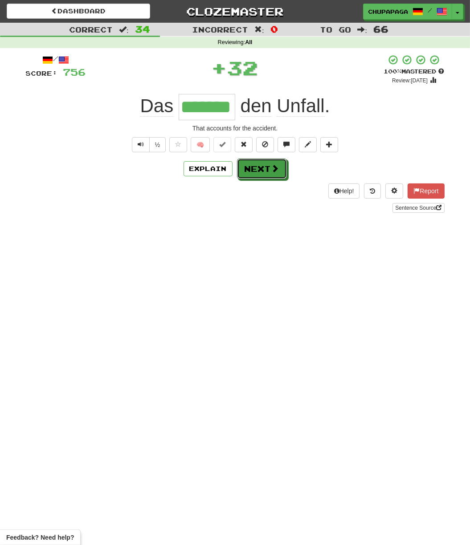
click at [278, 174] on button "Next" at bounding box center [262, 168] width 50 height 20
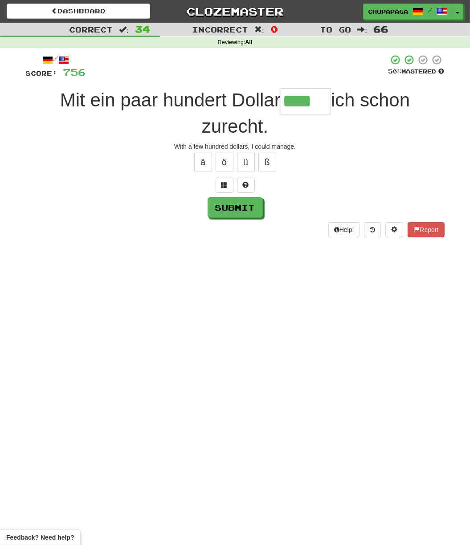
type input "****"
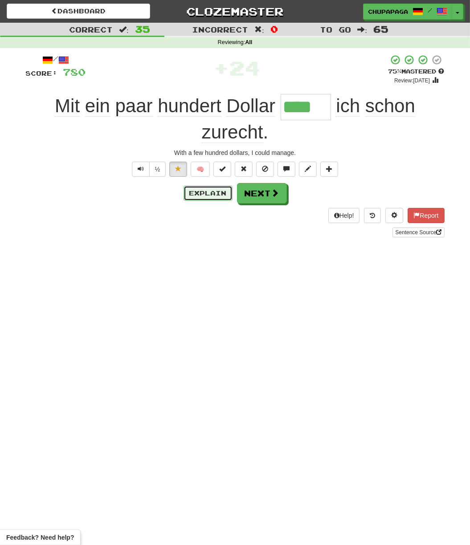
click at [210, 186] on button "Explain" at bounding box center [207, 193] width 49 height 15
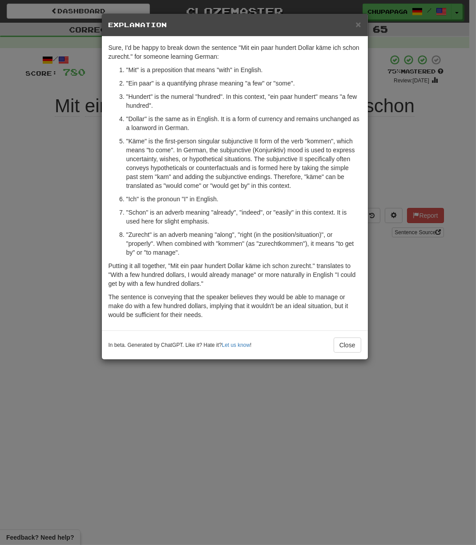
click at [358, 18] on div "× Explanation" at bounding box center [235, 25] width 266 height 23
click at [354, 20] on div "× Explanation" at bounding box center [235, 25] width 266 height 23
click at [368, 30] on div "× Explanation" at bounding box center [235, 25] width 266 height 23
click at [363, 22] on div "× Explanation" at bounding box center [235, 25] width 266 height 23
click at [360, 22] on span "×" at bounding box center [358, 24] width 5 height 10
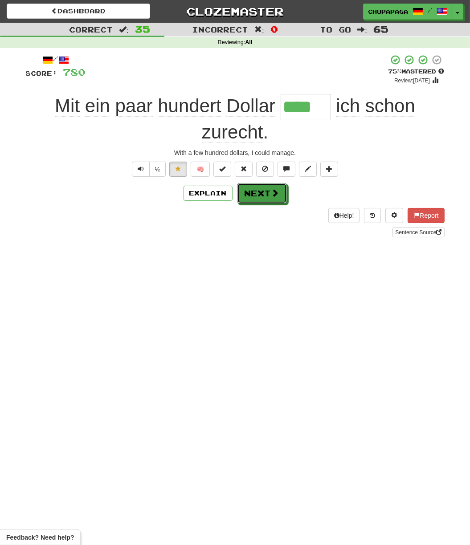
click at [282, 191] on button "Next" at bounding box center [262, 193] width 50 height 20
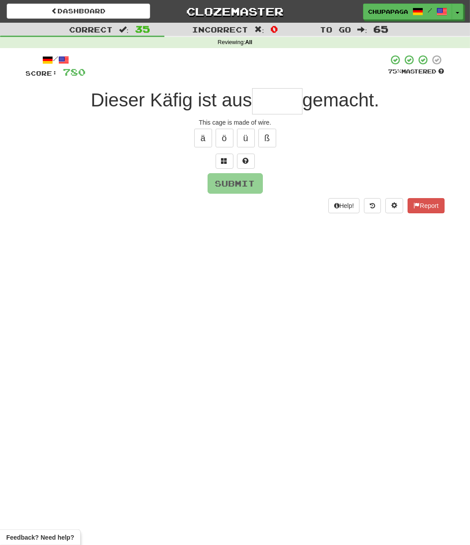
type input "*"
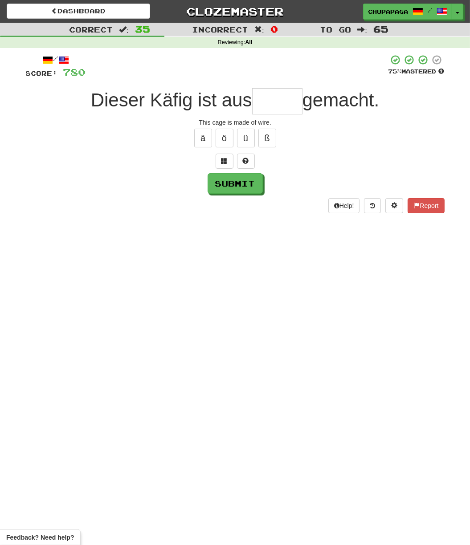
type input "*"
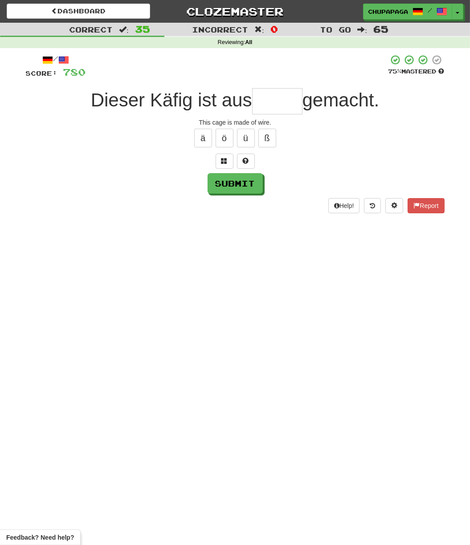
type input "*"
click at [248, 158] on span at bounding box center [246, 161] width 6 height 6
click at [235, 161] on span at bounding box center [235, 161] width 6 height 6
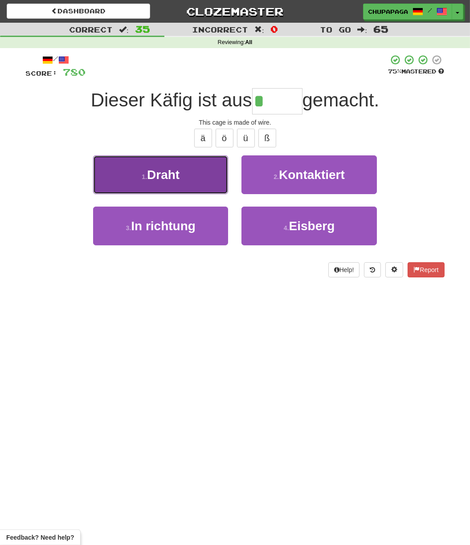
click at [206, 156] on button "1 . Draht" at bounding box center [160, 174] width 135 height 39
type input "*****"
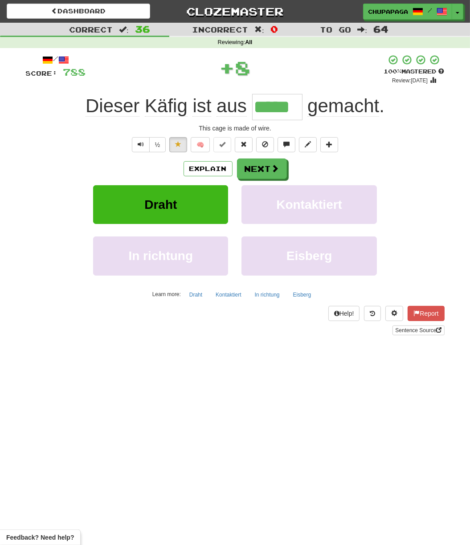
click at [248, 134] on div "/ Score: 788 + 8 100 % Mastered Review: 2026-02-14 Dieser Käfig ist aus ***** g…" at bounding box center [235, 194] width 418 height 280
click at [245, 144] on span at bounding box center [243, 144] width 6 height 6
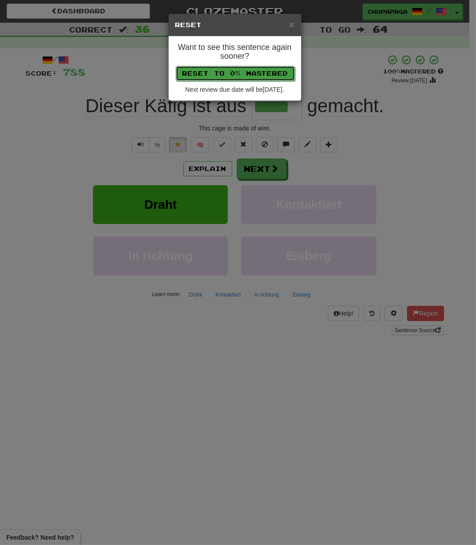
click at [238, 69] on button "Reset to 0% Mastered" at bounding box center [235, 73] width 119 height 15
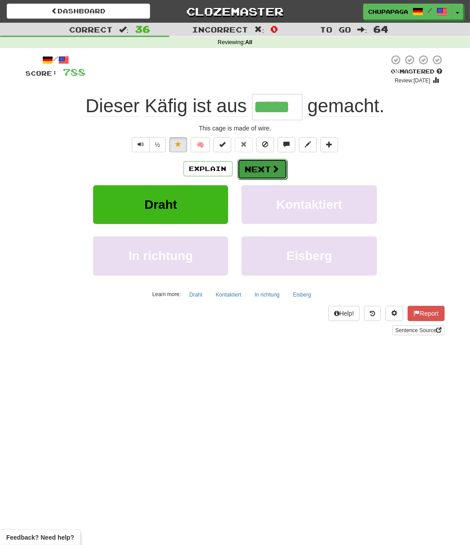
click at [260, 172] on button "Next" at bounding box center [262, 169] width 50 height 20
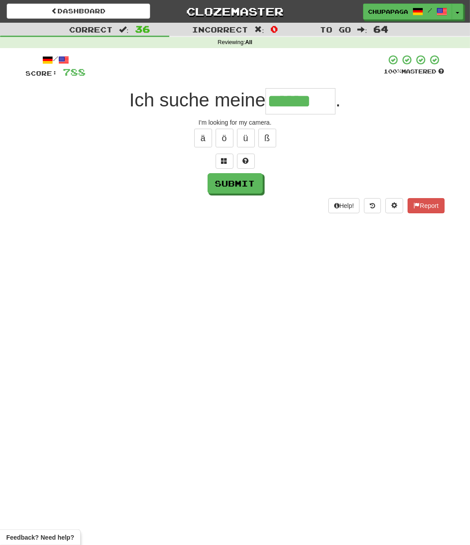
type input "******"
type input "*****"
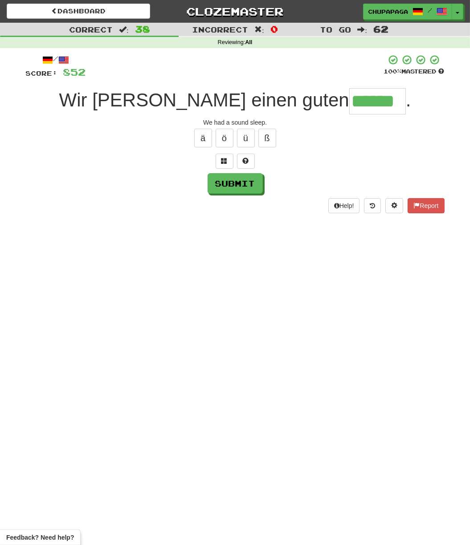
type input "******"
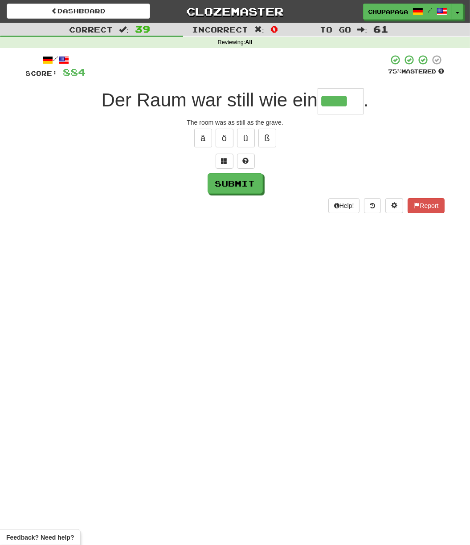
type input "****"
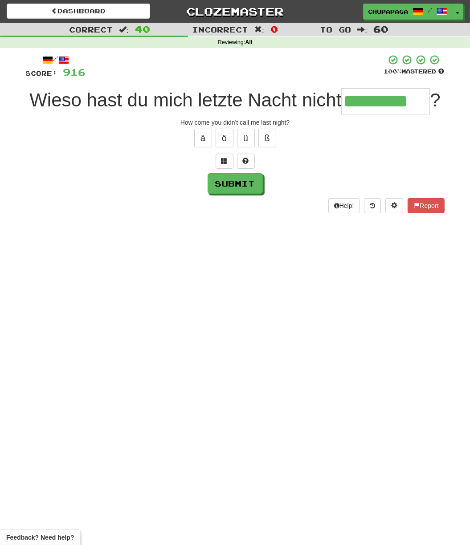
type input "*********"
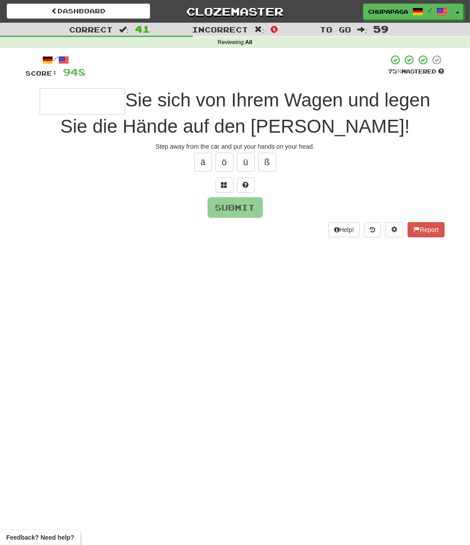
type input "*"
type input "*********"
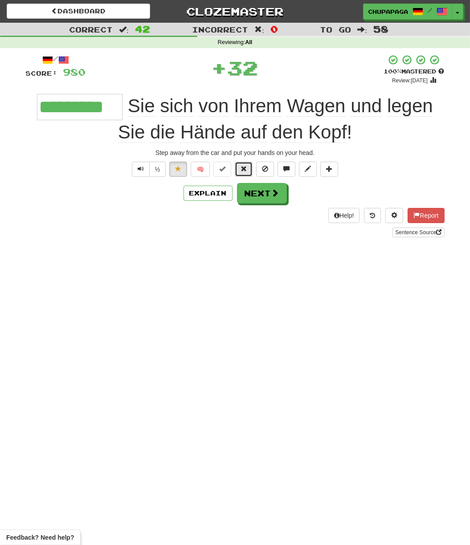
click at [241, 172] on button at bounding box center [244, 169] width 18 height 15
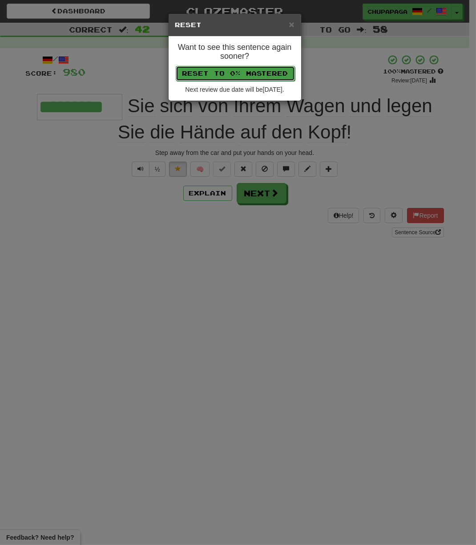
click at [251, 71] on button "Reset to 0% Mastered" at bounding box center [235, 73] width 119 height 15
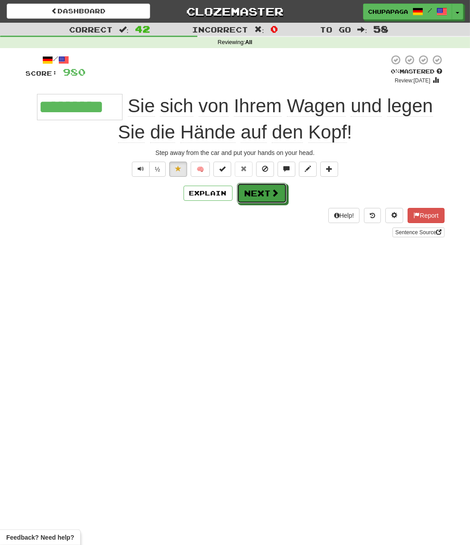
click at [270, 190] on button "Next" at bounding box center [262, 193] width 50 height 20
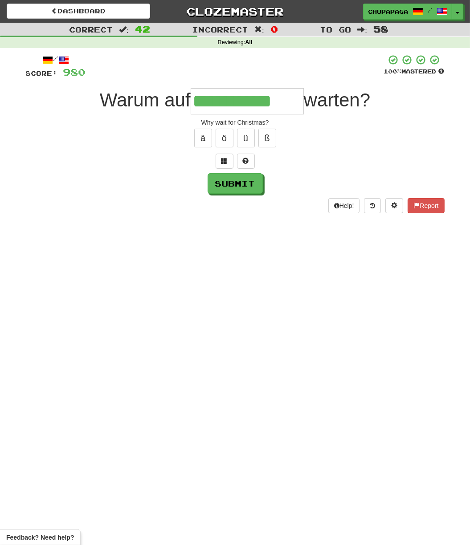
type input "**********"
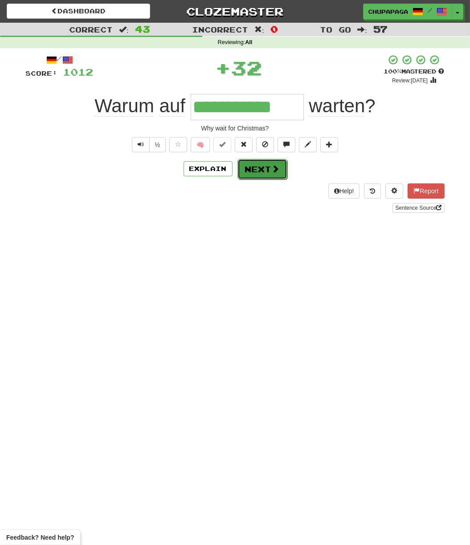
click at [271, 167] on span at bounding box center [275, 169] width 8 height 8
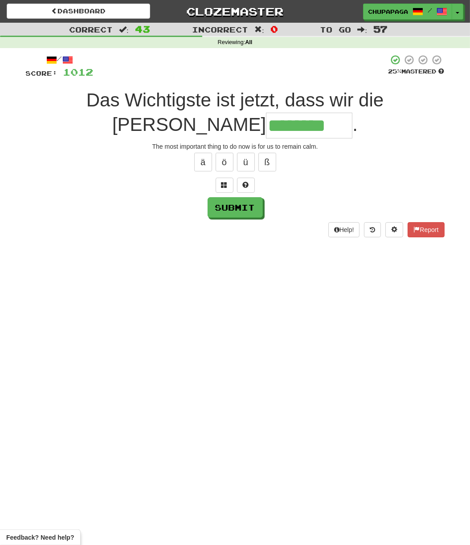
type input "********"
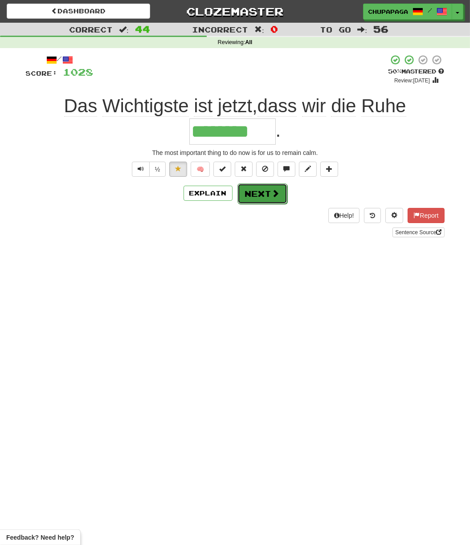
click at [250, 198] on button "Next" at bounding box center [262, 193] width 50 height 20
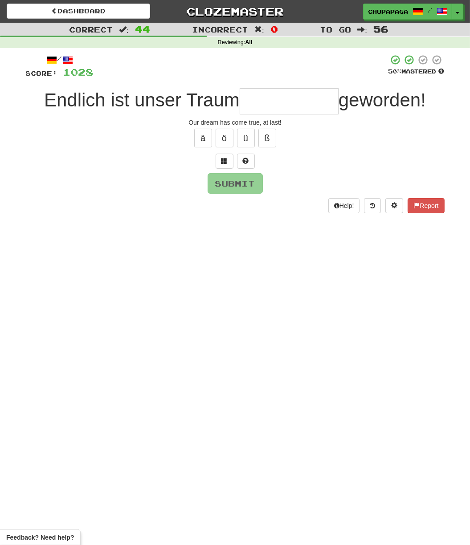
type input "*"
type input "**********"
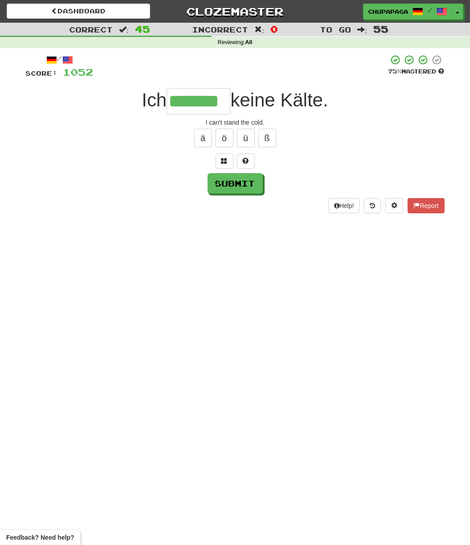
type input "*******"
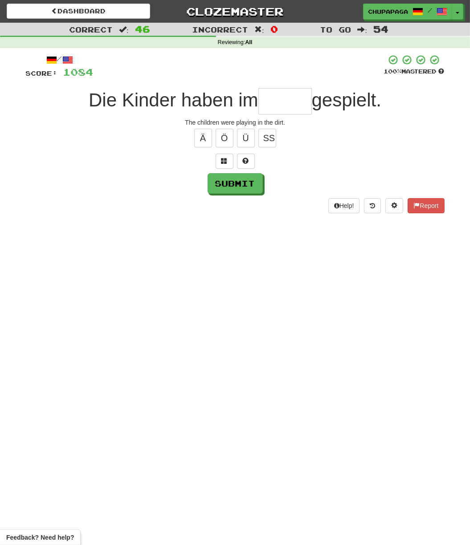
type input "*"
type input "*****"
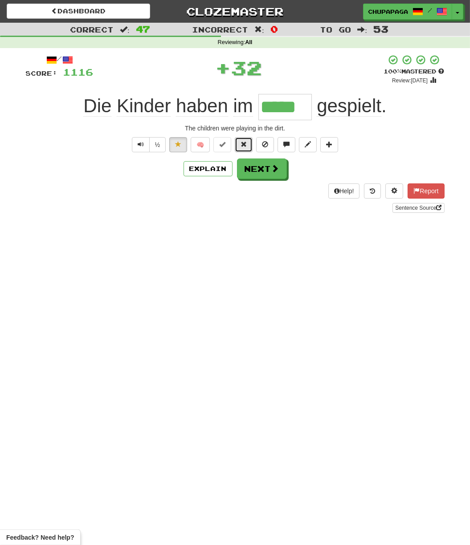
click at [248, 145] on button at bounding box center [244, 144] width 18 height 15
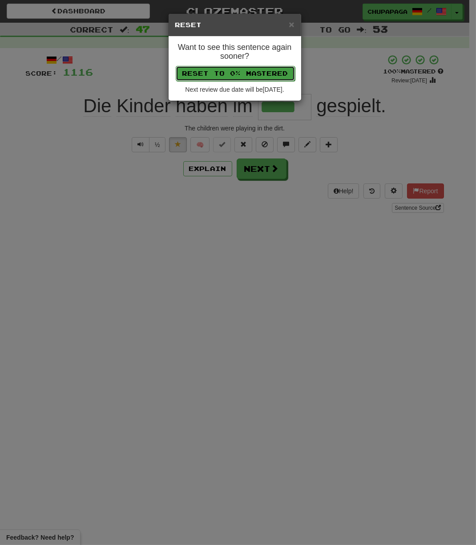
click at [248, 73] on button "Reset to 0% Mastered" at bounding box center [235, 73] width 119 height 15
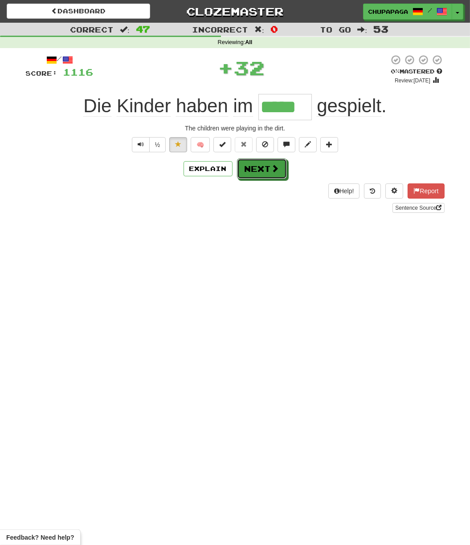
click at [260, 169] on button "Next" at bounding box center [262, 168] width 50 height 20
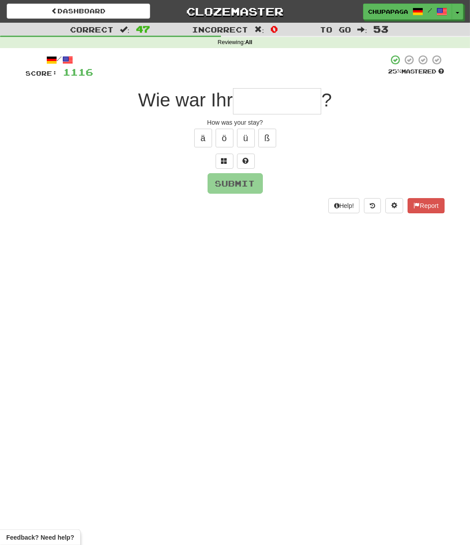
type input "*"
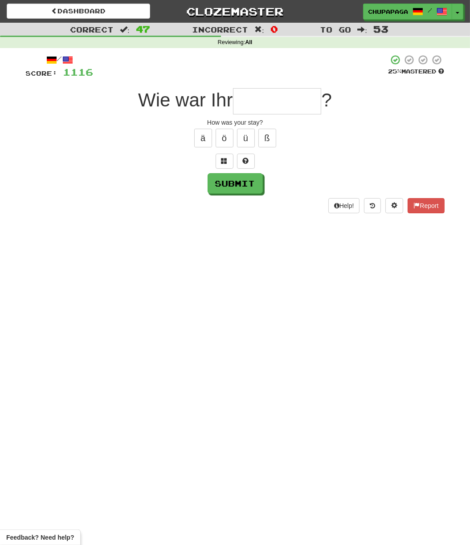
type input "*"
type input "**********"
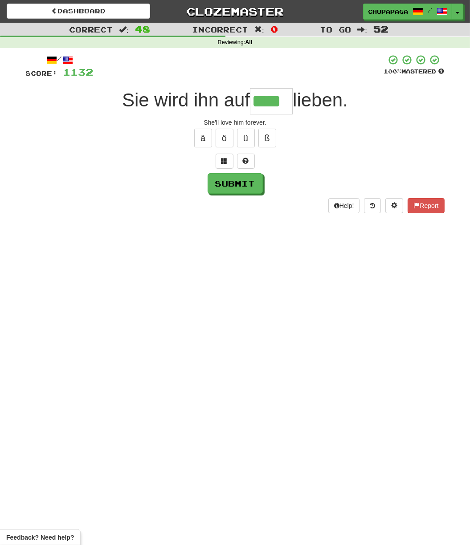
scroll to position [0, 1]
type input "****"
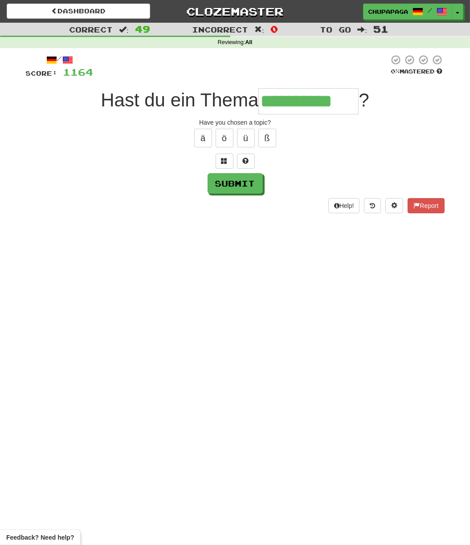
type input "**********"
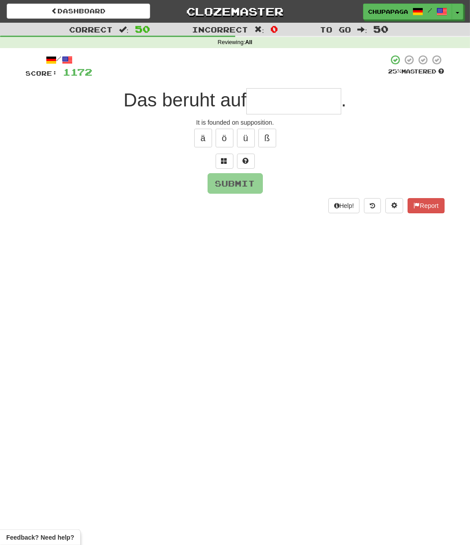
type input "*"
click at [247, 158] on span at bounding box center [246, 161] width 6 height 6
click at [236, 158] on span at bounding box center [235, 161] width 6 height 6
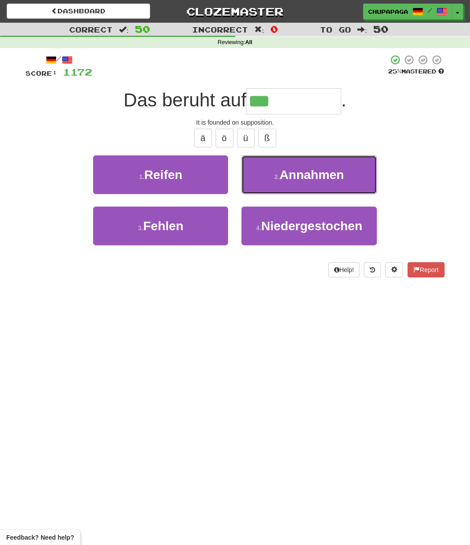
drag, startPoint x: 328, startPoint y: 181, endPoint x: 373, endPoint y: 155, distance: 51.2
click at [329, 180] on button "2 . Annahmen" at bounding box center [308, 174] width 135 height 39
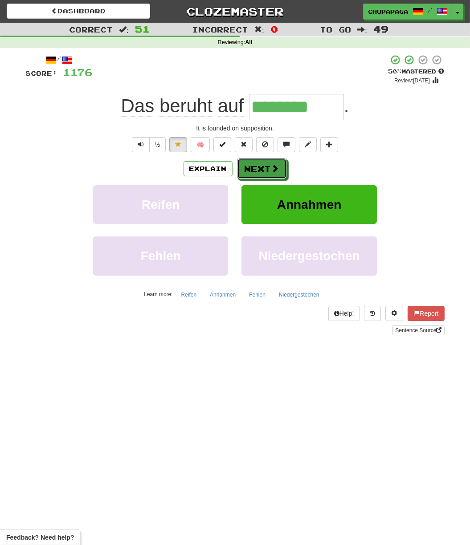
click at [266, 167] on button "Next" at bounding box center [262, 168] width 50 height 20
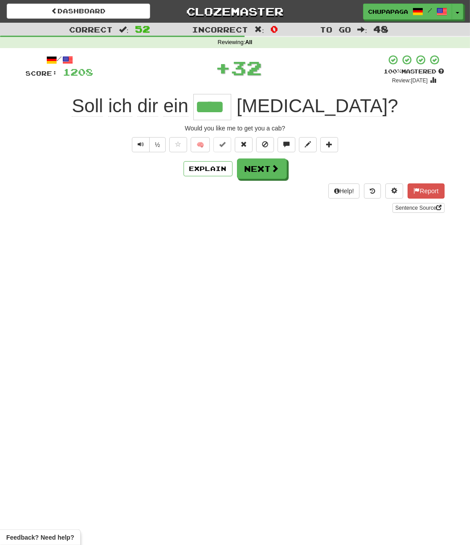
drag, startPoint x: 305, startPoint y: 264, endPoint x: 294, endPoint y: 256, distance: 13.4
click at [294, 256] on div "Dashboard Clozemaster Chupapaga / Toggle Dropdown Dashboard Leaderboard Activit…" at bounding box center [235, 272] width 470 height 545
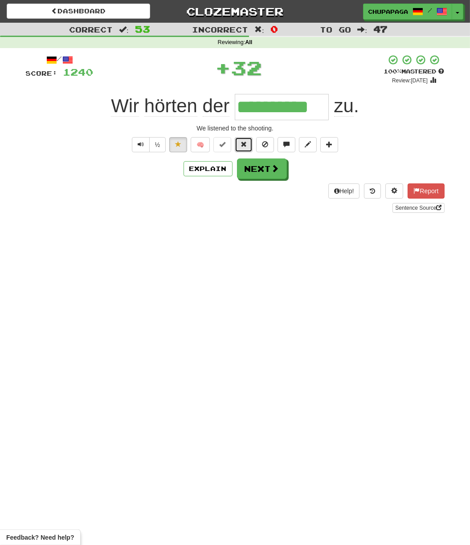
click at [245, 139] on button at bounding box center [244, 144] width 18 height 15
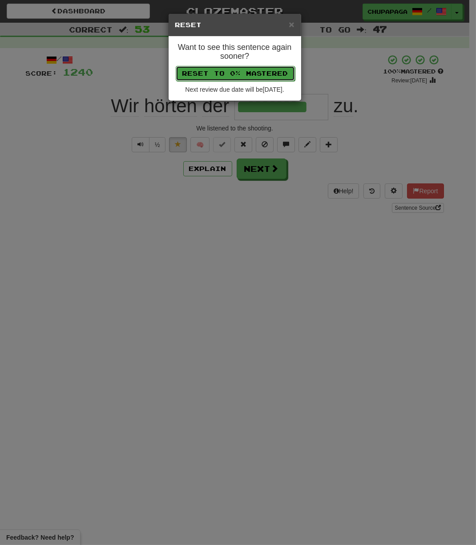
click at [252, 73] on button "Reset to 0% Mastered" at bounding box center [235, 73] width 119 height 15
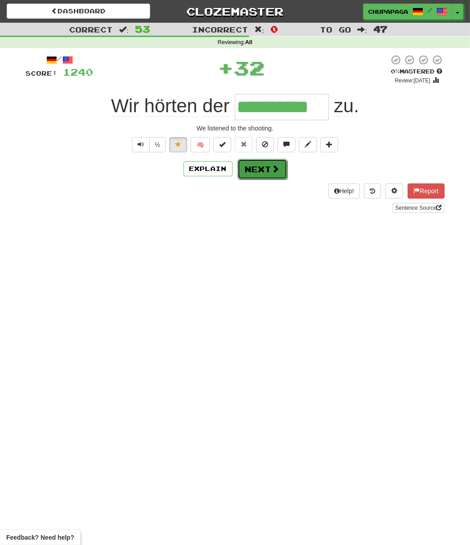
click at [263, 167] on button "Next" at bounding box center [262, 169] width 50 height 20
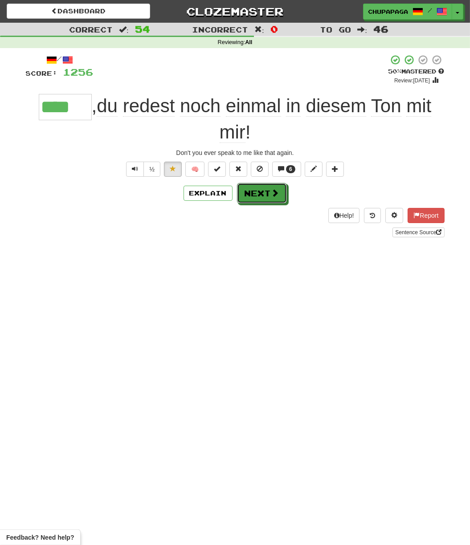
drag, startPoint x: 275, startPoint y: 198, endPoint x: 269, endPoint y: 198, distance: 6.7
click at [274, 198] on button "Next" at bounding box center [262, 193] width 50 height 20
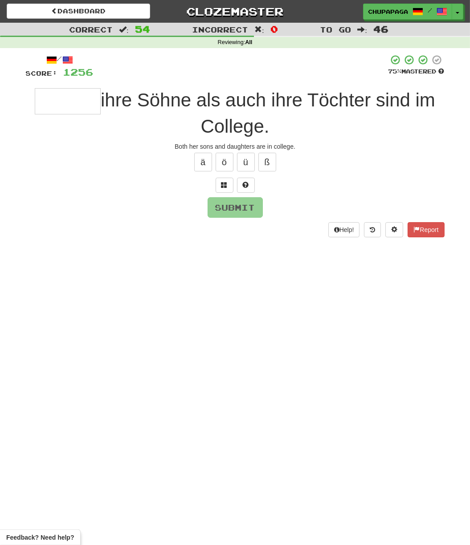
click at [53, 97] on input "text" at bounding box center [68, 101] width 66 height 26
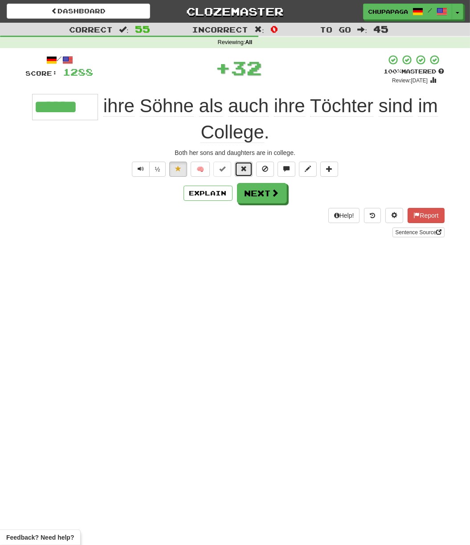
click at [241, 170] on span at bounding box center [243, 169] width 6 height 6
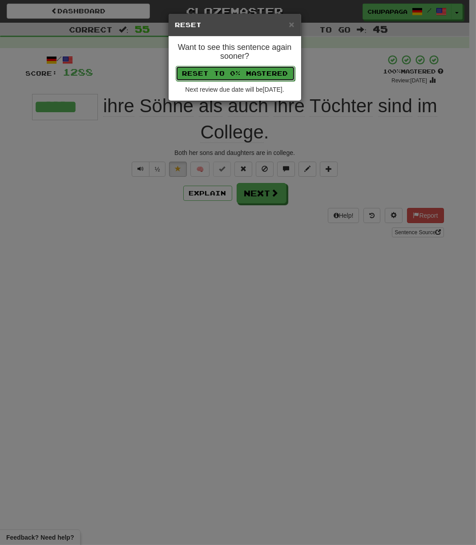
click at [232, 76] on button "Reset to 0% Mastered" at bounding box center [235, 73] width 119 height 15
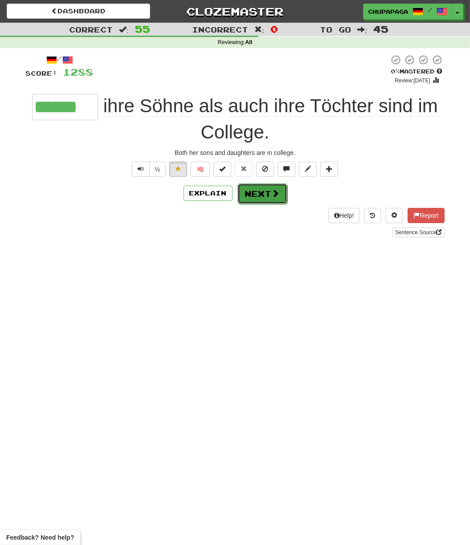
click at [263, 190] on button "Next" at bounding box center [262, 193] width 50 height 20
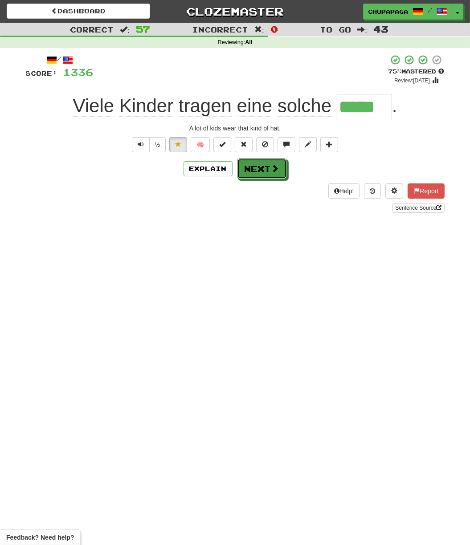
drag, startPoint x: 268, startPoint y: 173, endPoint x: 269, endPoint y: 187, distance: 14.7
click at [268, 173] on button "Next" at bounding box center [262, 168] width 50 height 20
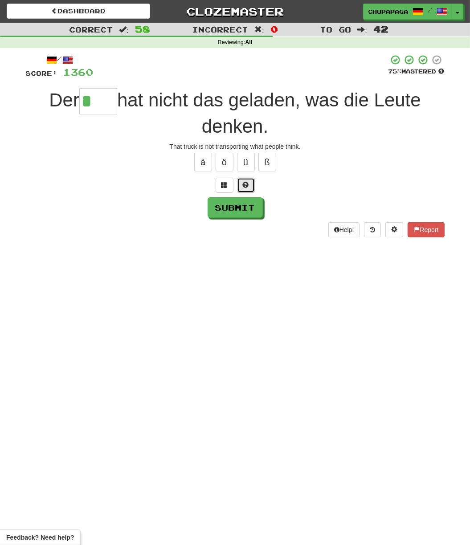
click at [244, 182] on span at bounding box center [246, 185] width 6 height 6
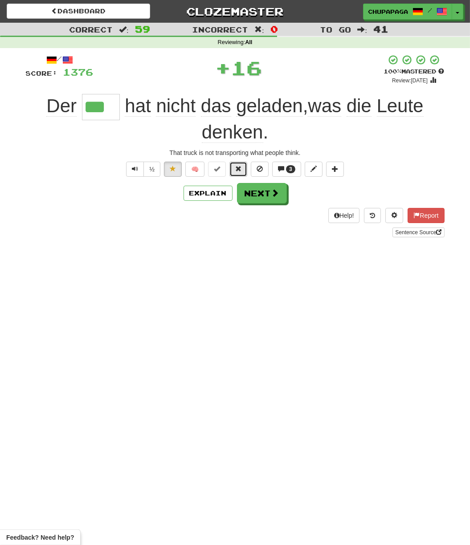
click at [239, 167] on span at bounding box center [238, 169] width 6 height 6
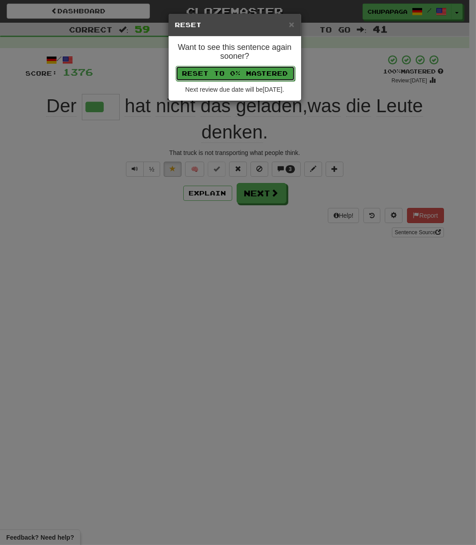
click at [232, 70] on button "Reset to 0% Mastered" at bounding box center [235, 73] width 119 height 15
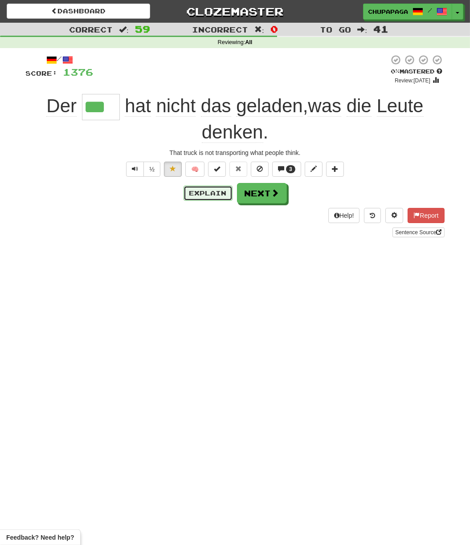
click at [219, 196] on button "Explain" at bounding box center [207, 193] width 49 height 15
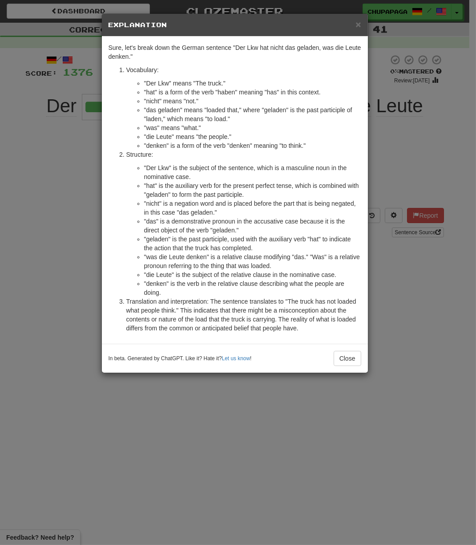
click at [361, 17] on div "× Explanation" at bounding box center [235, 25] width 266 height 23
click at [359, 24] on span "×" at bounding box center [358, 24] width 5 height 10
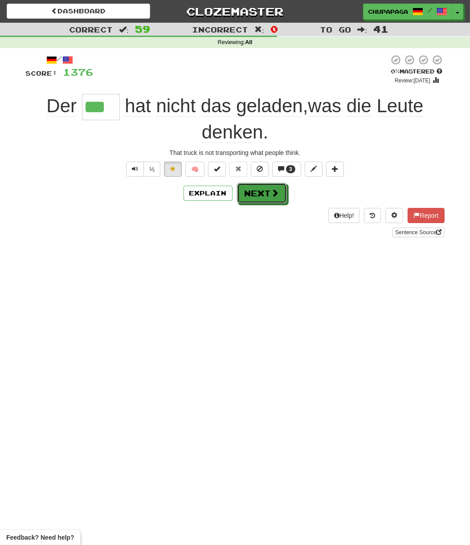
click at [277, 191] on span at bounding box center [275, 193] width 8 height 8
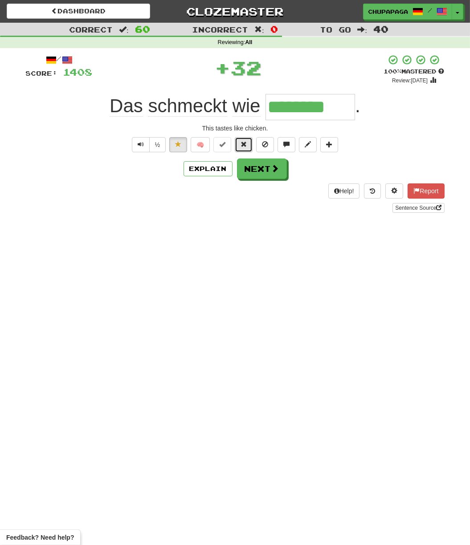
click at [246, 142] on span at bounding box center [243, 144] width 6 height 6
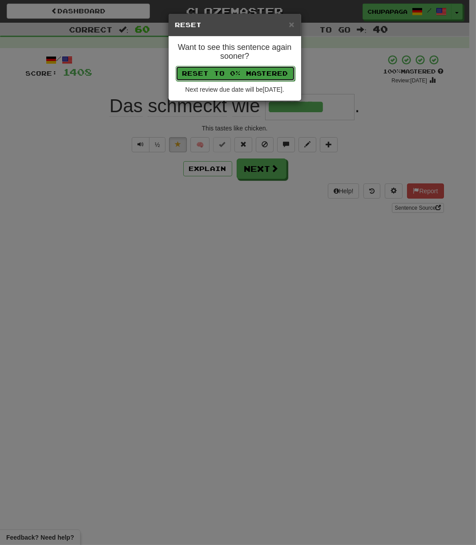
click at [255, 72] on button "Reset to 0% Mastered" at bounding box center [235, 73] width 119 height 15
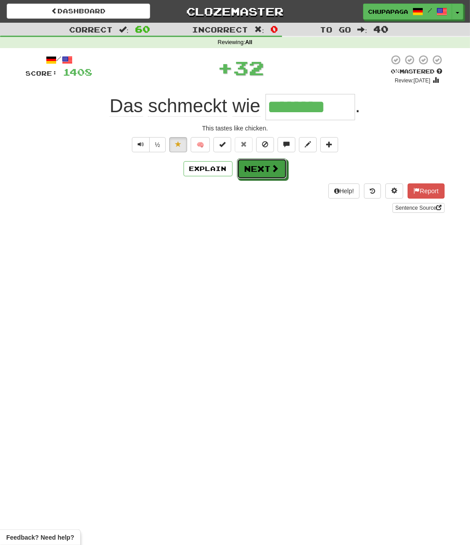
click at [276, 172] on button "Next" at bounding box center [262, 168] width 50 height 20
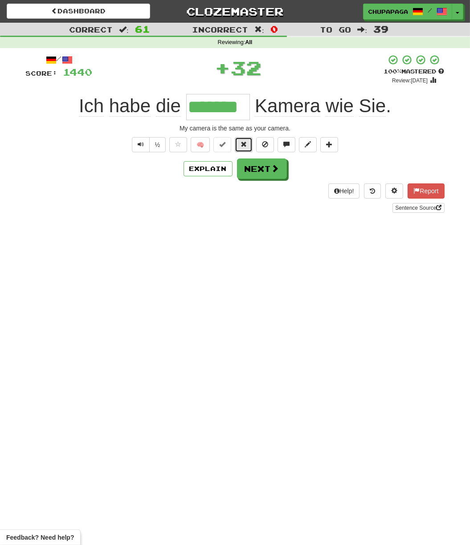
click at [243, 150] on button at bounding box center [244, 144] width 18 height 15
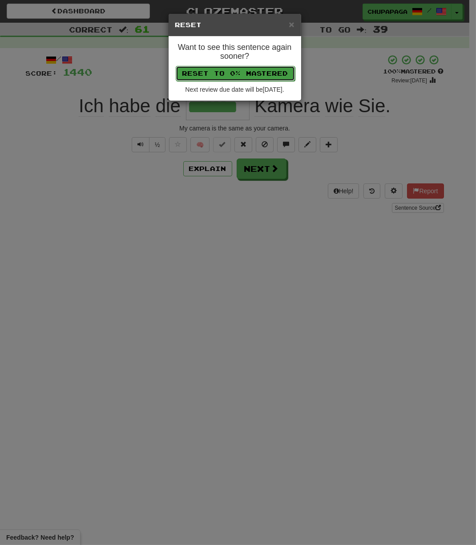
click at [230, 77] on button "Reset to 0% Mastered" at bounding box center [235, 73] width 119 height 15
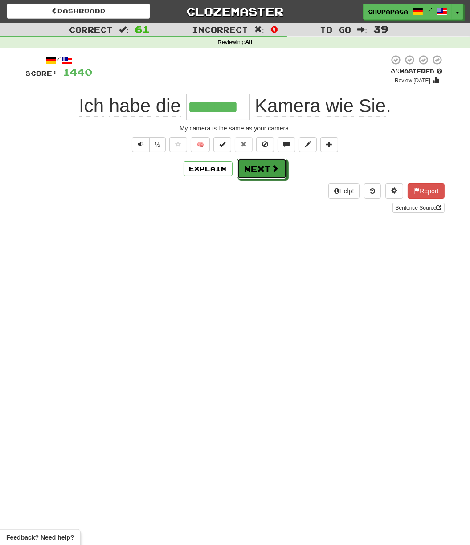
click at [269, 176] on button "Next" at bounding box center [262, 168] width 50 height 20
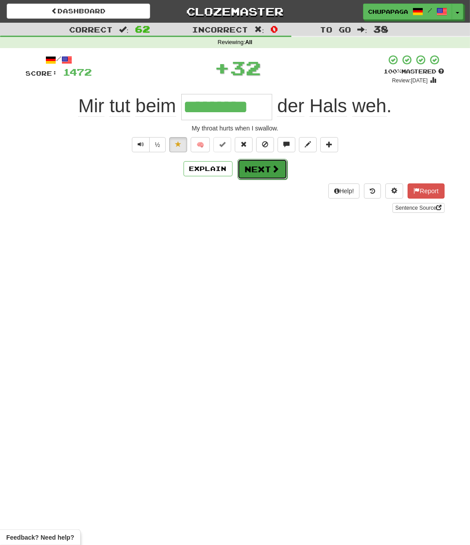
click at [265, 168] on button "Next" at bounding box center [262, 169] width 50 height 20
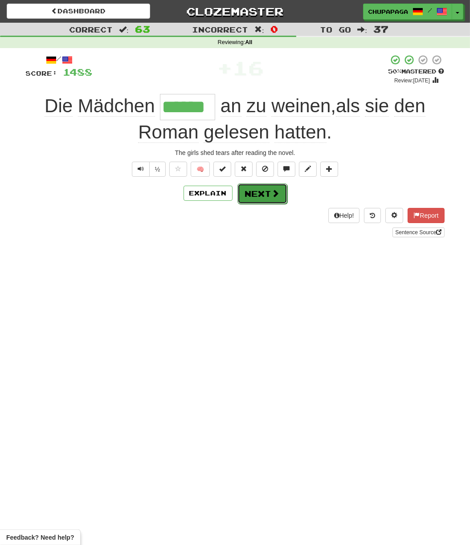
click at [257, 195] on button "Next" at bounding box center [262, 193] width 50 height 20
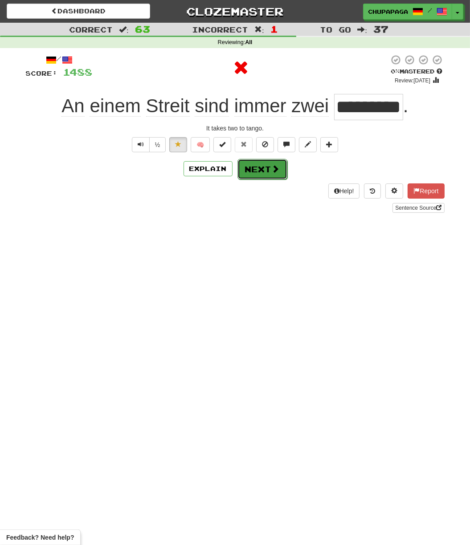
click at [274, 168] on span at bounding box center [275, 169] width 8 height 8
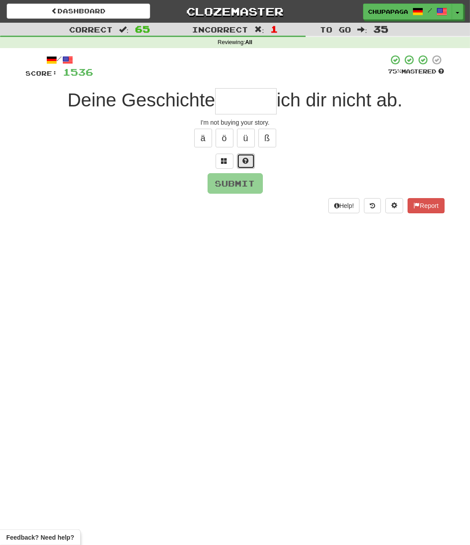
click at [249, 158] on button at bounding box center [246, 161] width 18 height 15
click at [240, 158] on button at bounding box center [235, 161] width 18 height 15
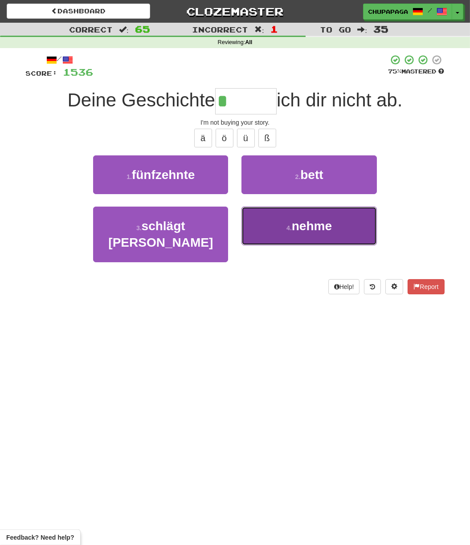
click at [327, 216] on button "4 . nehme" at bounding box center [308, 226] width 135 height 39
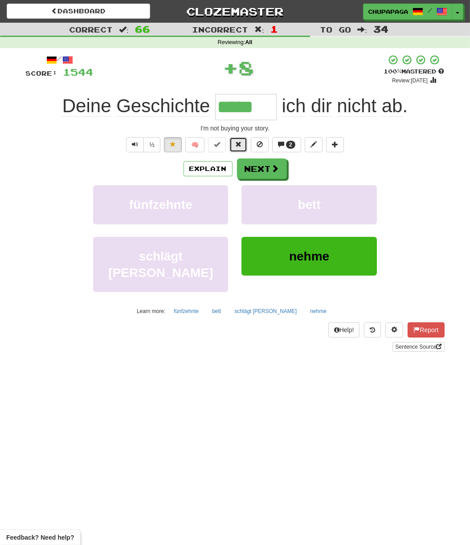
click at [241, 142] on span at bounding box center [238, 144] width 6 height 6
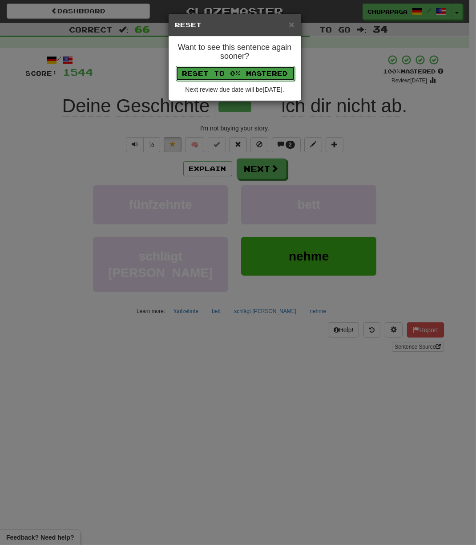
click at [239, 68] on button "Reset to 0% Mastered" at bounding box center [235, 73] width 119 height 15
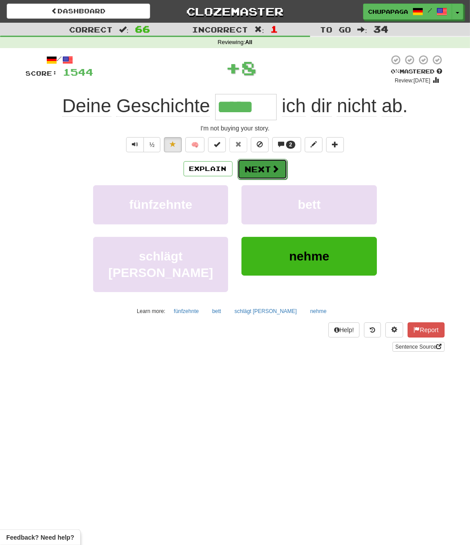
click at [259, 168] on button "Next" at bounding box center [262, 169] width 50 height 20
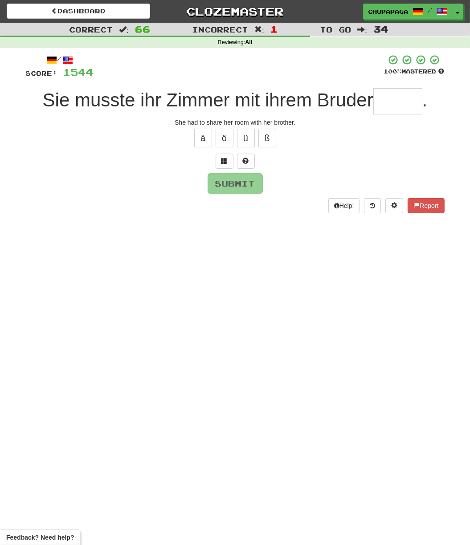
click at [397, 100] on input "text" at bounding box center [397, 101] width 49 height 26
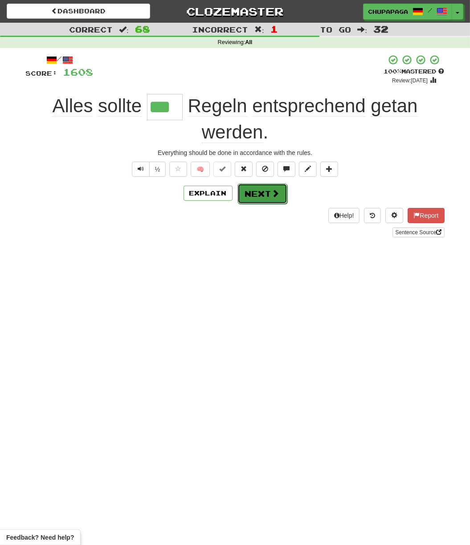
click at [264, 196] on button "Next" at bounding box center [262, 193] width 50 height 20
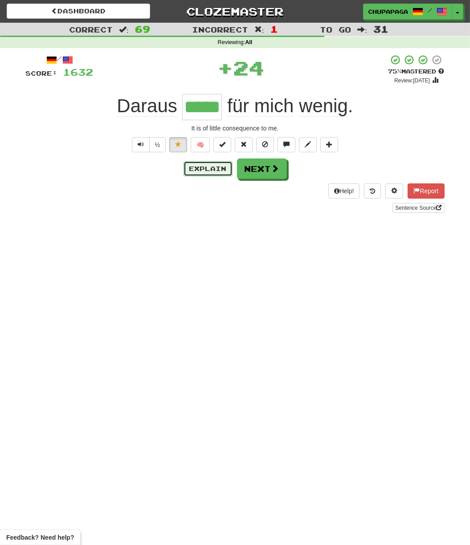
click at [198, 174] on button "Explain" at bounding box center [207, 168] width 49 height 15
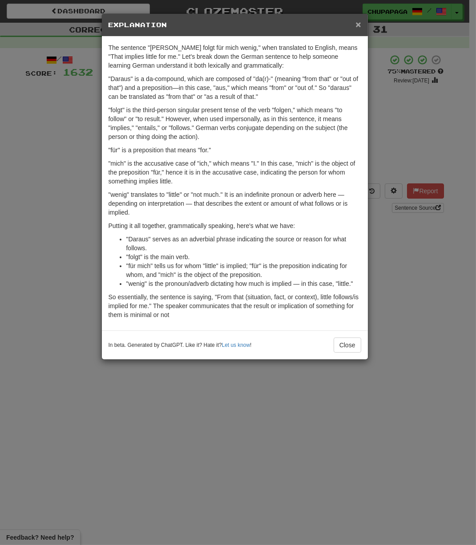
click at [358, 23] on span "×" at bounding box center [358, 24] width 5 height 10
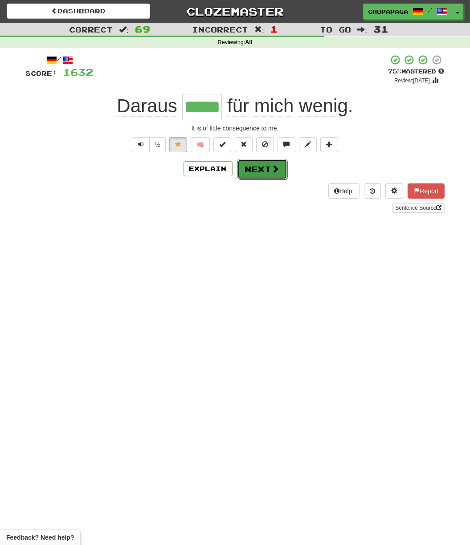
click at [255, 173] on button "Next" at bounding box center [262, 169] width 50 height 20
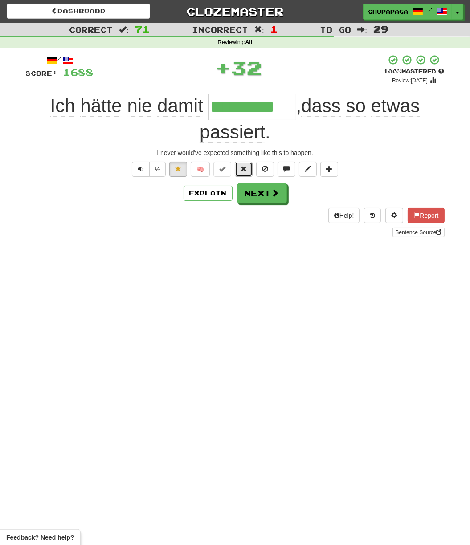
click at [246, 168] on span at bounding box center [243, 169] width 6 height 6
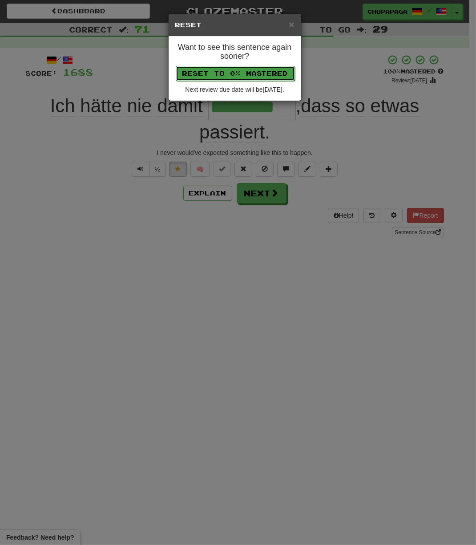
click at [252, 67] on button "Reset to 0% Mastered" at bounding box center [235, 73] width 119 height 15
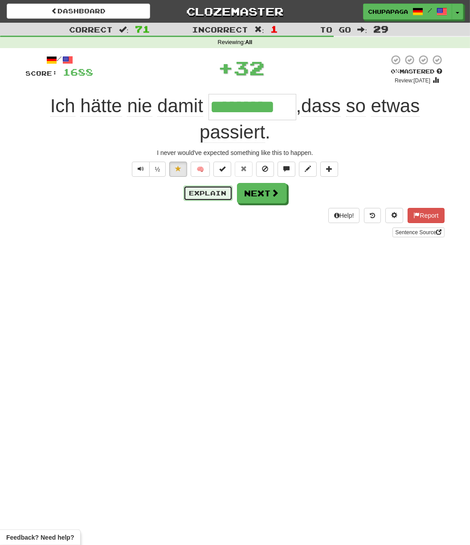
click at [222, 193] on button "Explain" at bounding box center [207, 193] width 49 height 15
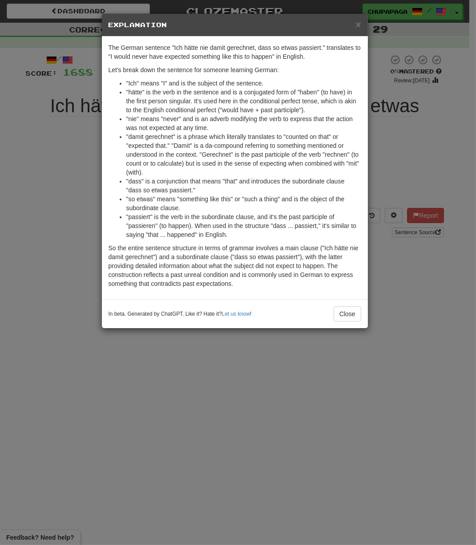
click at [355, 28] on h5 "Explanation" at bounding box center [235, 24] width 253 height 9
click at [359, 19] on span "×" at bounding box center [358, 24] width 5 height 10
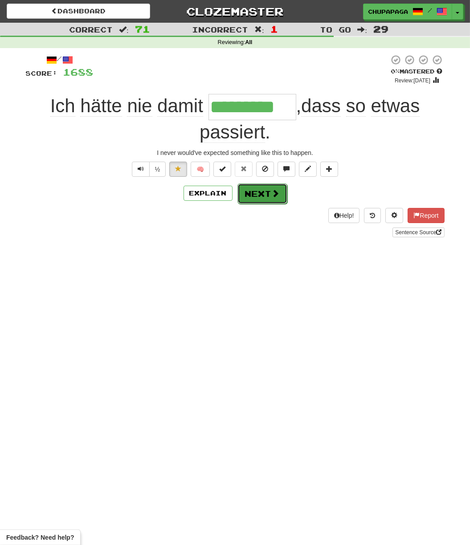
click at [273, 194] on span at bounding box center [275, 193] width 8 height 8
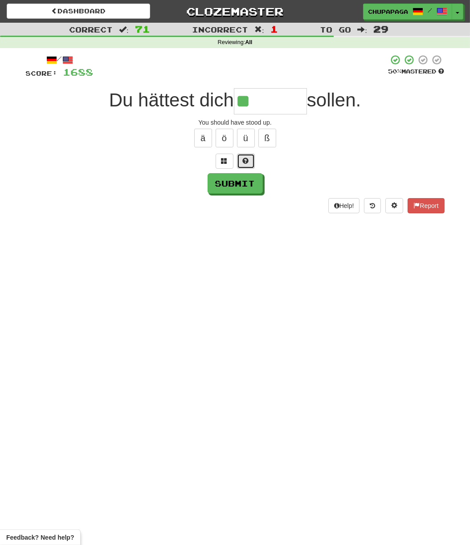
click at [241, 162] on button at bounding box center [246, 161] width 18 height 15
click at [235, 159] on span at bounding box center [235, 161] width 6 height 6
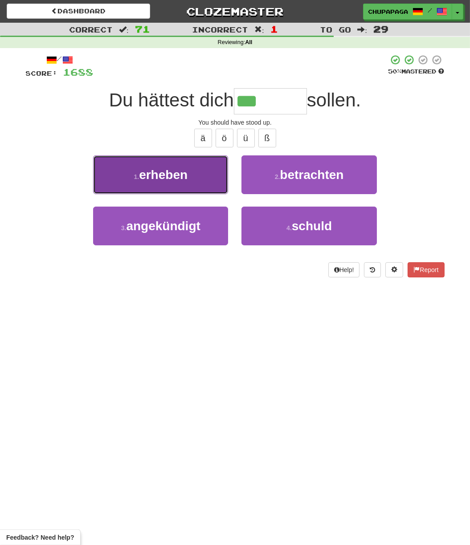
click at [186, 169] on span "erheben" at bounding box center [163, 175] width 49 height 14
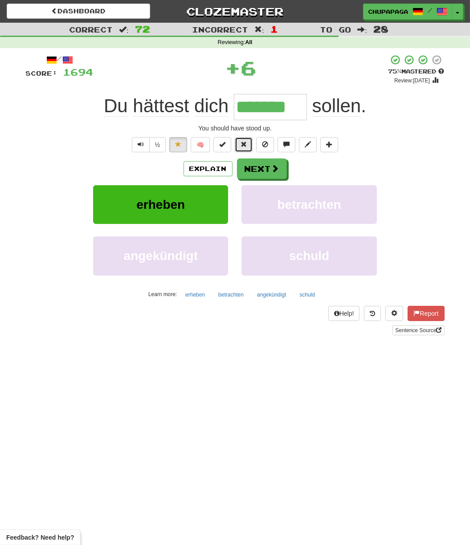
click at [242, 143] on span at bounding box center [243, 144] width 6 height 6
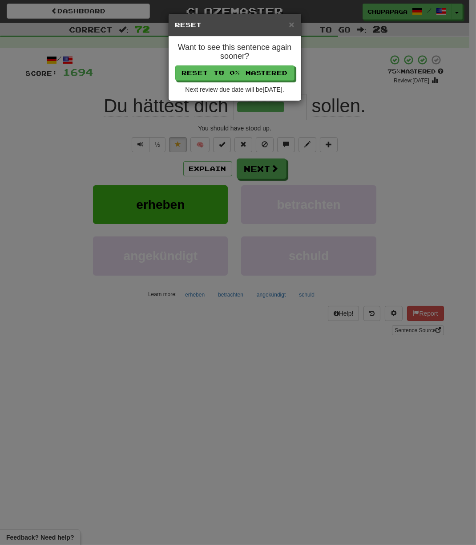
click at [209, 302] on div "× Reset Want to see this sentence again sooner? Reset to 0% Mastered Next revie…" at bounding box center [238, 272] width 476 height 545
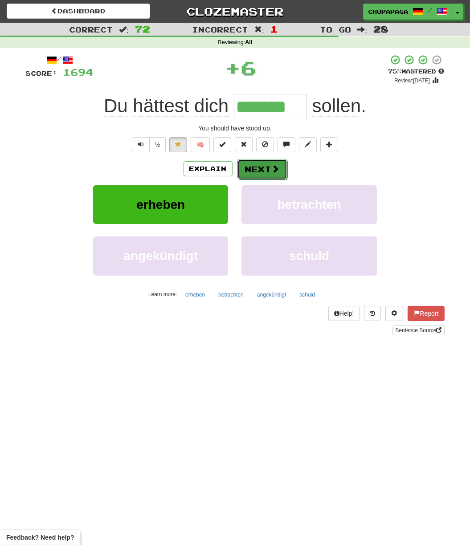
click at [255, 173] on button "Next" at bounding box center [262, 169] width 50 height 20
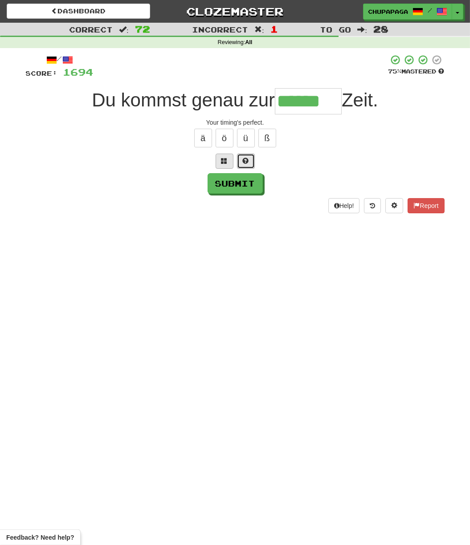
click at [241, 159] on button at bounding box center [246, 161] width 18 height 15
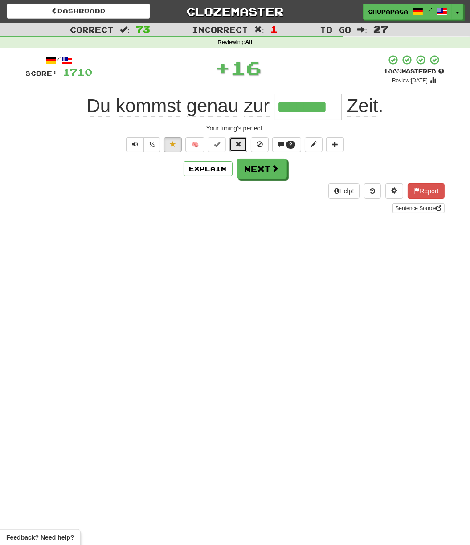
click at [235, 140] on button at bounding box center [238, 144] width 18 height 15
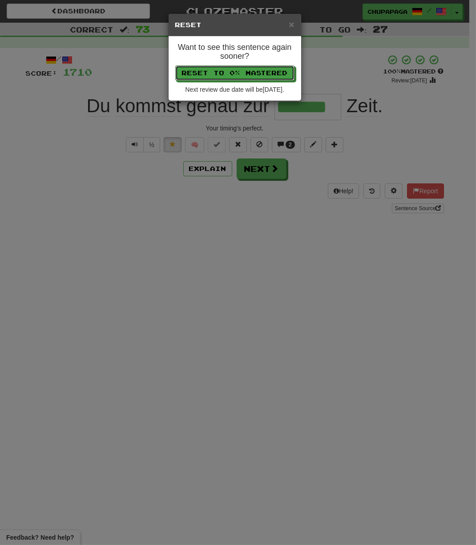
click at [266, 57] on h4 "Want to see this sentence again sooner?" at bounding box center [234, 52] width 119 height 18
click at [269, 69] on button "Reset to 0% Mastered" at bounding box center [235, 73] width 119 height 15
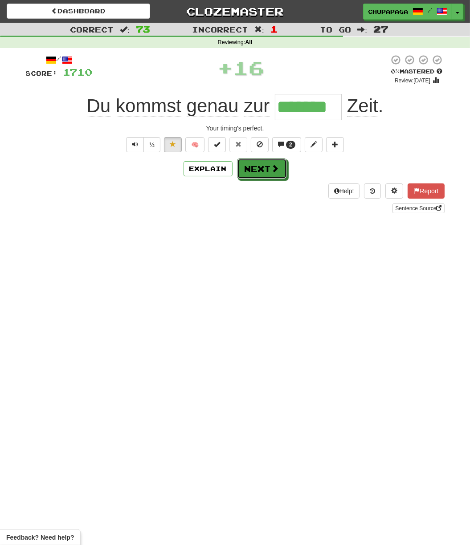
click at [257, 165] on button "Next" at bounding box center [262, 168] width 50 height 20
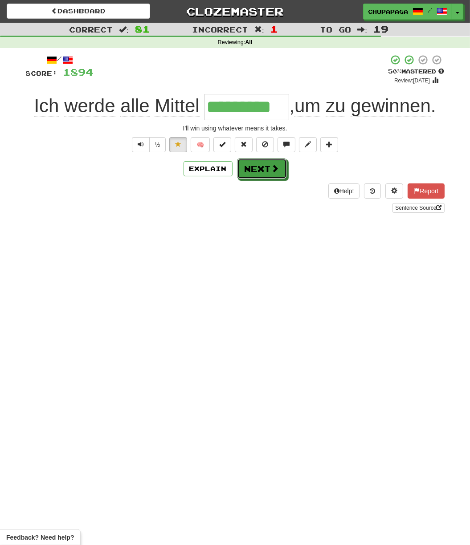
click at [262, 167] on button "Next" at bounding box center [262, 168] width 50 height 20
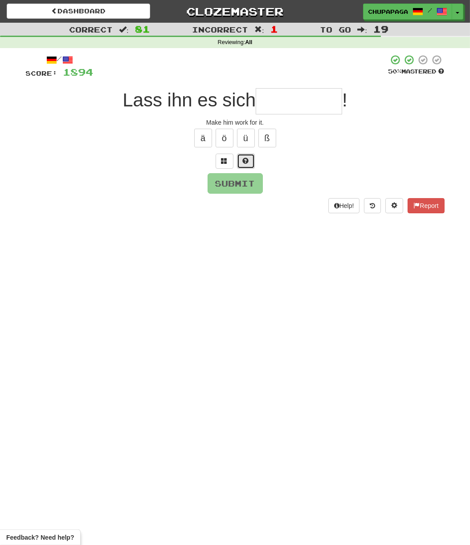
click at [251, 159] on button at bounding box center [246, 161] width 18 height 15
click at [223, 159] on div at bounding box center [235, 161] width 418 height 15
click at [234, 158] on span at bounding box center [235, 161] width 6 height 6
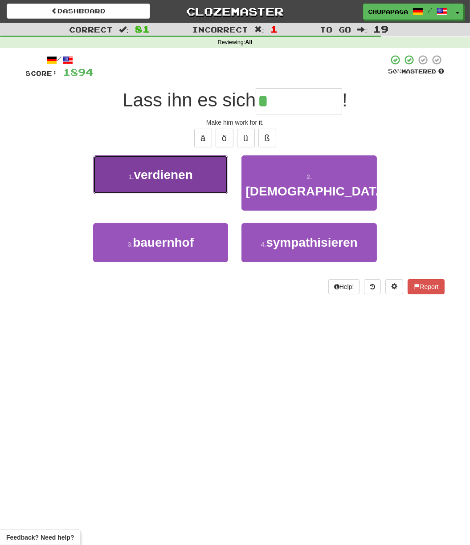
click at [210, 179] on button "1 . verdienen" at bounding box center [160, 174] width 135 height 39
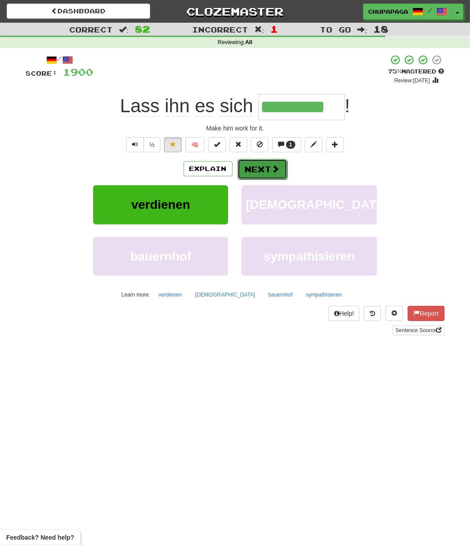
click at [268, 168] on button "Next" at bounding box center [262, 169] width 50 height 20
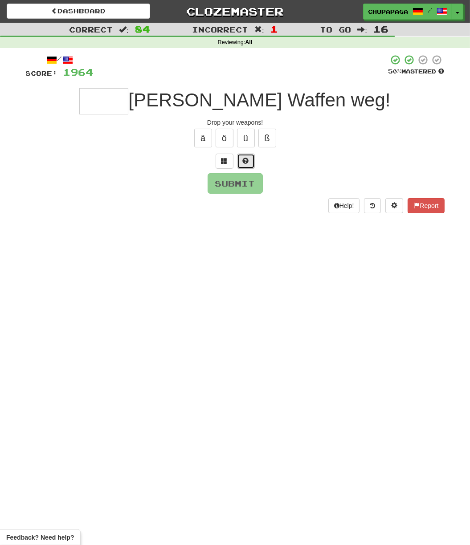
click at [241, 162] on button at bounding box center [246, 161] width 18 height 15
click at [237, 161] on span at bounding box center [235, 161] width 6 height 6
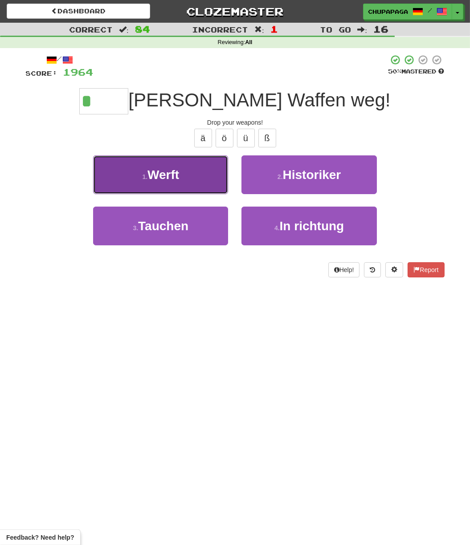
click at [199, 169] on button "1 . Werft" at bounding box center [160, 174] width 135 height 39
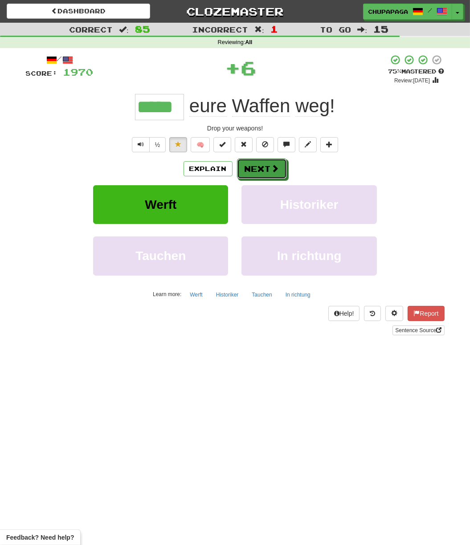
drag, startPoint x: 274, startPoint y: 169, endPoint x: 281, endPoint y: 175, distance: 9.5
click at [274, 168] on span at bounding box center [275, 168] width 8 height 8
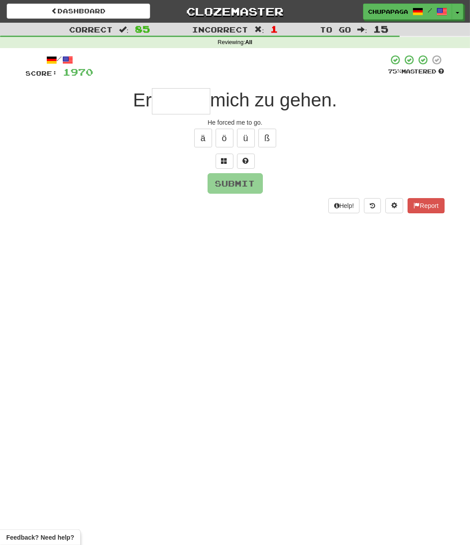
click at [316, 332] on div "Dashboard Clozemaster Chupapaga / Toggle Dropdown Dashboard Leaderboard Activit…" at bounding box center [235, 272] width 470 height 545
click at [312, 330] on div "Dashboard Clozemaster Chupapaga / Toggle Dropdown Dashboard Leaderboard Activit…" at bounding box center [235, 272] width 470 height 545
click at [183, 101] on input "text" at bounding box center [181, 101] width 58 height 26
click at [183, 98] on input "text" at bounding box center [181, 101] width 58 height 26
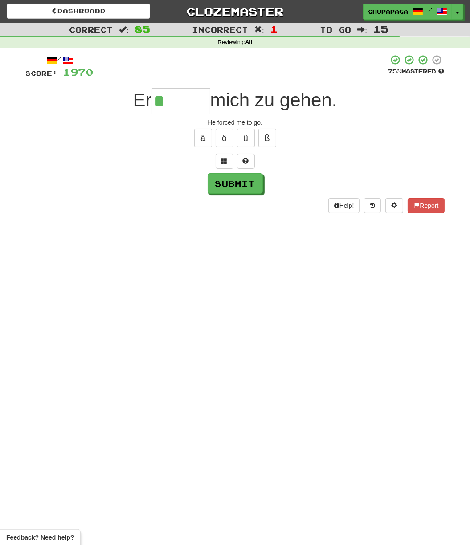
click at [182, 95] on input "*" at bounding box center [181, 101] width 58 height 26
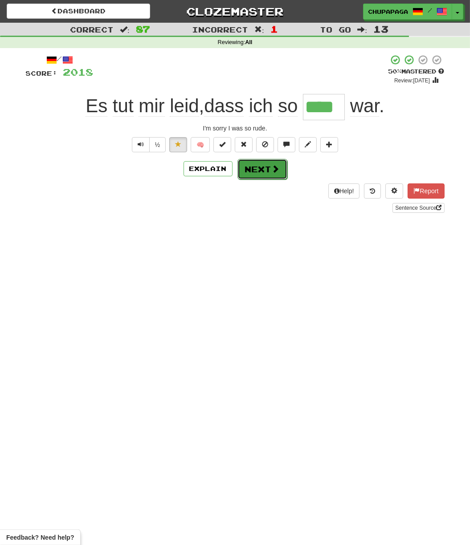
click at [264, 172] on button "Next" at bounding box center [262, 169] width 50 height 20
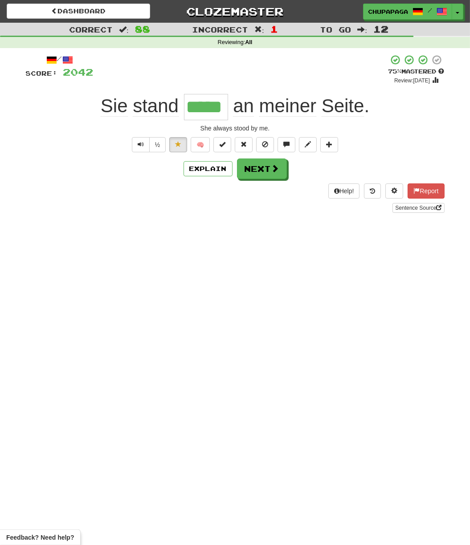
click at [259, 180] on div "/ Score: 2042 + 24 75 % Mastered Review: 2025-09-17 Sie stand ***** an meiner S…" at bounding box center [235, 133] width 418 height 158
click at [251, 173] on button "Next" at bounding box center [262, 169] width 50 height 20
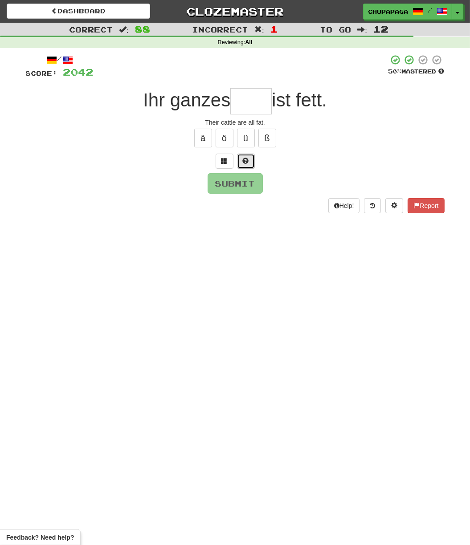
click at [252, 159] on button at bounding box center [246, 161] width 18 height 15
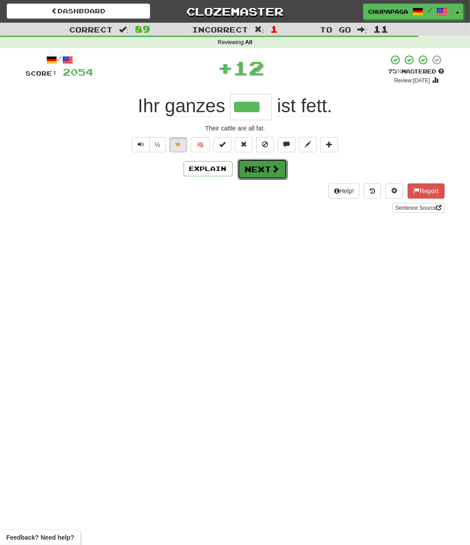
click at [274, 168] on span at bounding box center [275, 169] width 8 height 8
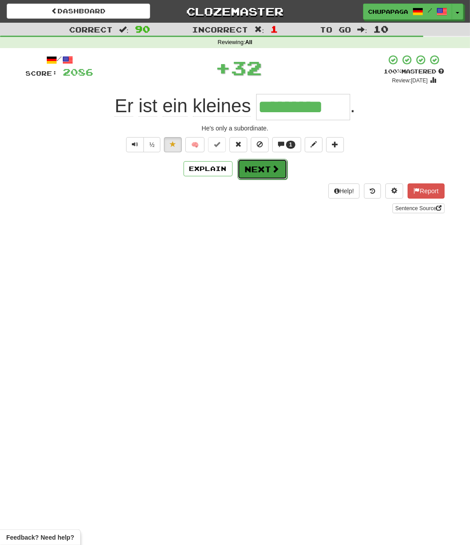
click at [268, 164] on button "Next" at bounding box center [262, 169] width 50 height 20
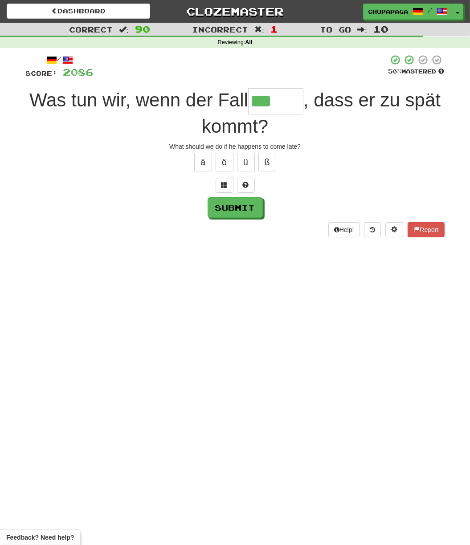
click at [245, 193] on div "/ Score: 2086 50 % Mastered Was tun wir, wenn der Fall *** , dass er zu spät ko…" at bounding box center [235, 145] width 418 height 183
click at [245, 190] on button at bounding box center [246, 185] width 18 height 15
click at [241, 186] on button at bounding box center [235, 185] width 18 height 15
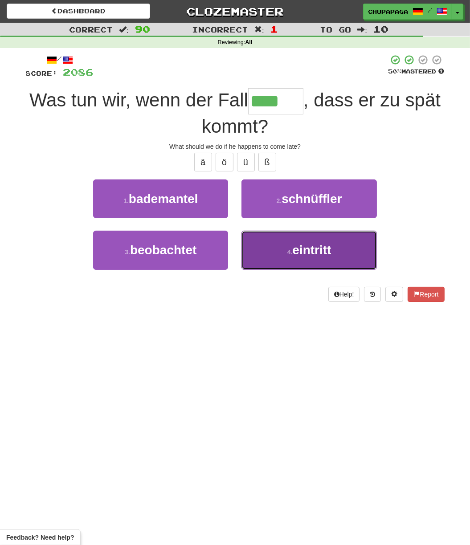
click at [299, 245] on span "eintritt" at bounding box center [311, 250] width 39 height 14
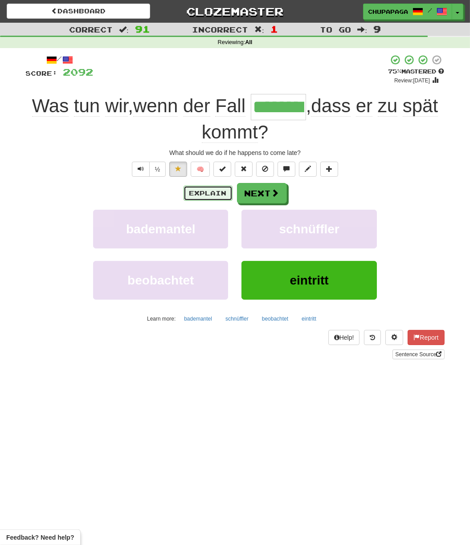
click at [204, 197] on button "Explain" at bounding box center [207, 193] width 49 height 15
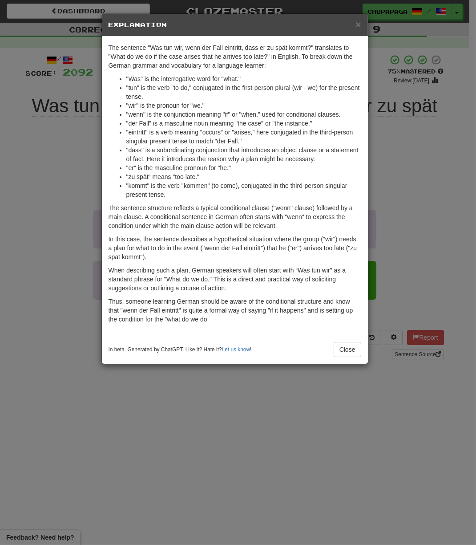
click at [355, 22] on h5 "Explanation" at bounding box center [235, 24] width 253 height 9
click at [362, 24] on div "× Explanation" at bounding box center [235, 25] width 266 height 23
click at [356, 24] on span "×" at bounding box center [358, 24] width 5 height 10
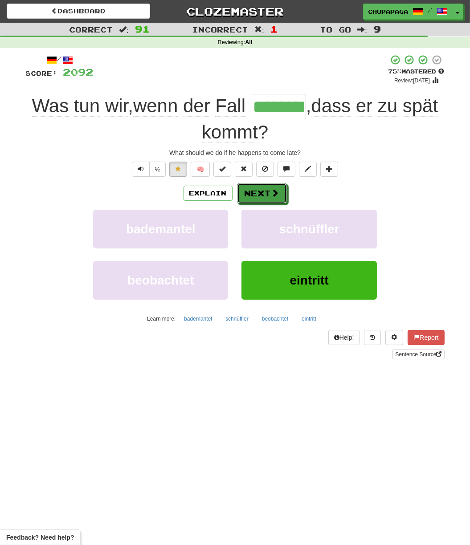
click at [279, 190] on button "Next" at bounding box center [262, 193] width 50 height 20
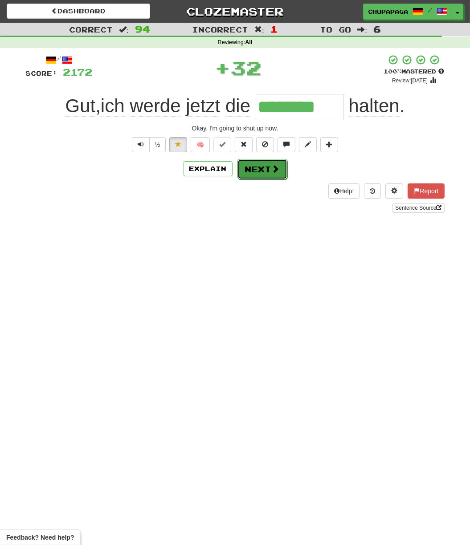
click at [260, 174] on button "Next" at bounding box center [262, 169] width 50 height 20
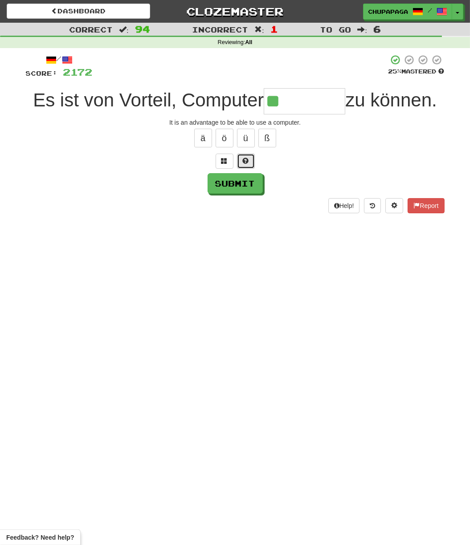
click at [243, 162] on span at bounding box center [246, 161] width 6 height 6
click at [240, 158] on button at bounding box center [235, 161] width 18 height 15
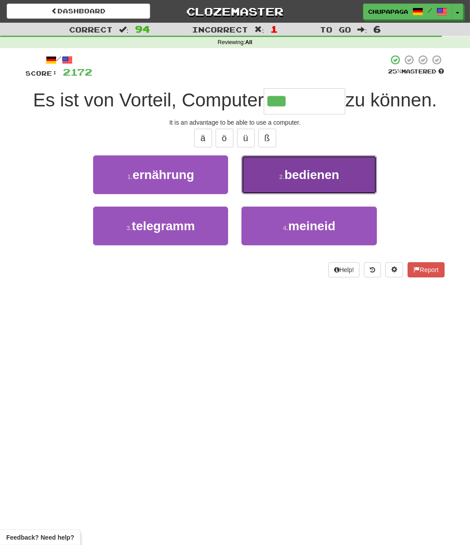
click at [309, 173] on span "bedienen" at bounding box center [311, 175] width 55 height 14
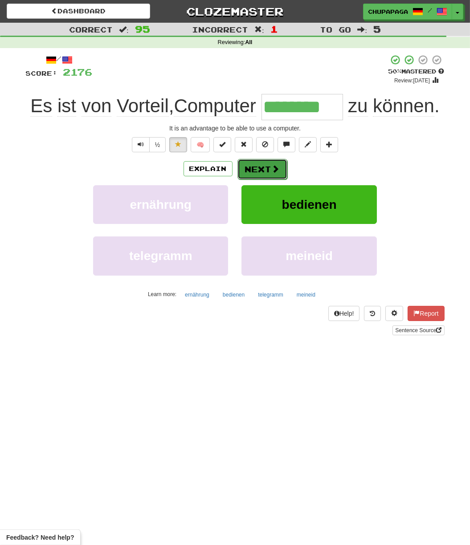
click at [272, 174] on button "Next" at bounding box center [262, 169] width 50 height 20
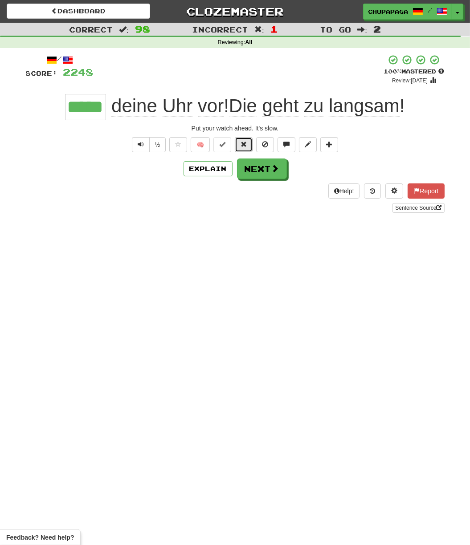
click at [236, 142] on button at bounding box center [244, 144] width 18 height 15
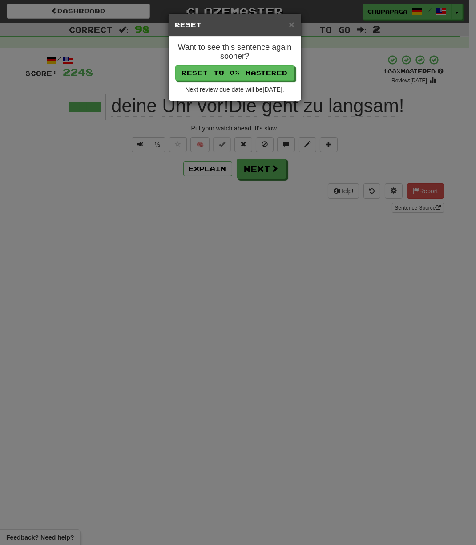
click at [258, 62] on div "Want to see this sentence again sooner? Reset to 0% Mastered Next review due da…" at bounding box center [235, 68] width 133 height 64
click at [262, 73] on button "Reset to 0% Mastered" at bounding box center [235, 73] width 119 height 15
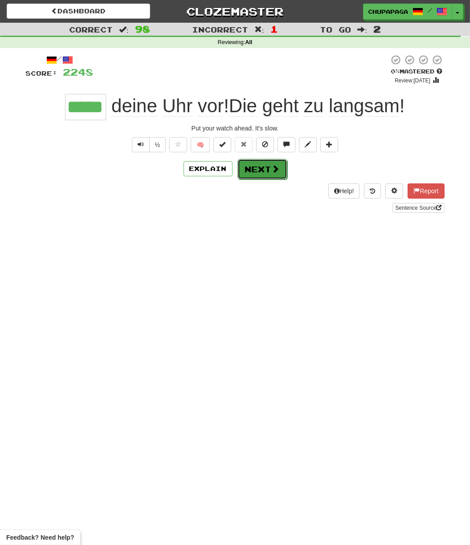
click at [267, 172] on button "Next" at bounding box center [262, 169] width 50 height 20
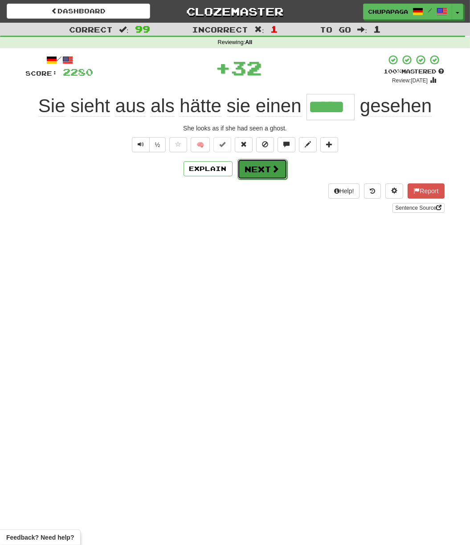
click at [264, 170] on button "Next" at bounding box center [262, 169] width 50 height 20
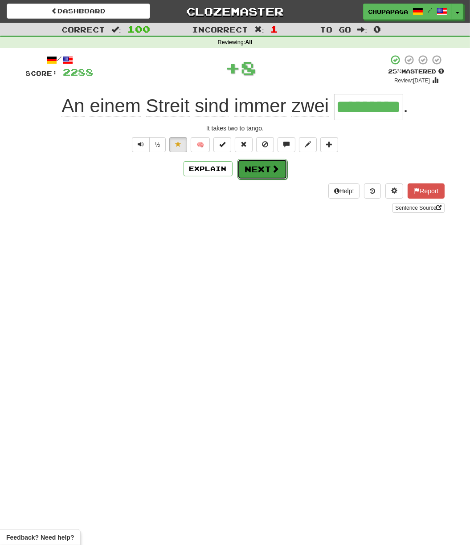
click at [284, 164] on button "Next" at bounding box center [262, 169] width 50 height 20
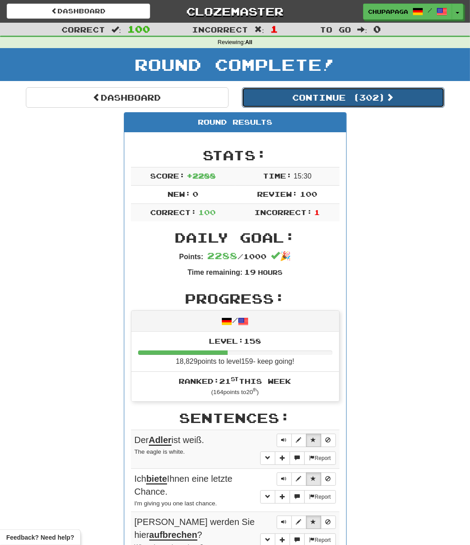
click at [311, 95] on button "Continue ( 302 )" at bounding box center [343, 97] width 203 height 20
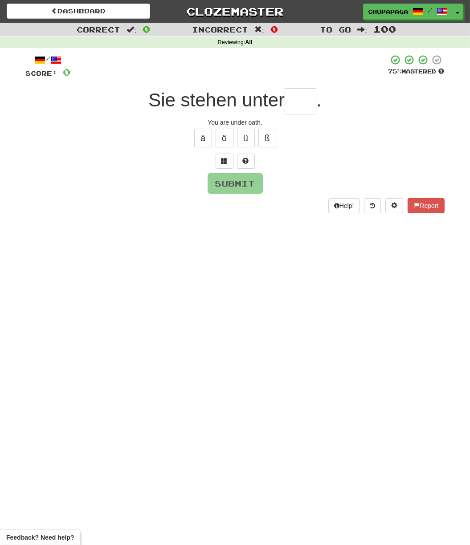
click at [294, 102] on input "text" at bounding box center [300, 101] width 32 height 26
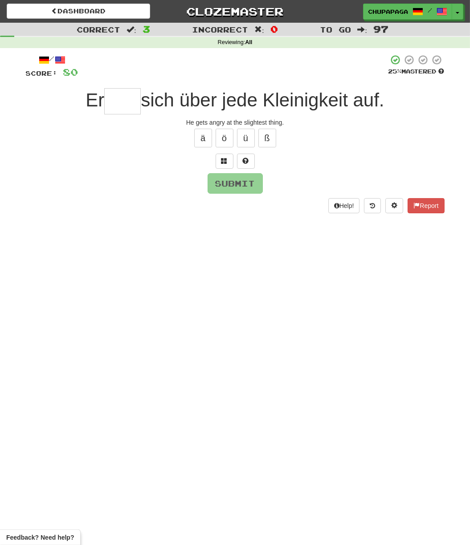
drag, startPoint x: 286, startPoint y: 403, endPoint x: 291, endPoint y: 389, distance: 14.4
click at [286, 403] on div "Dashboard Clozemaster Chupapaga / Toggle Dropdown Dashboard Leaderboard Activit…" at bounding box center [235, 272] width 470 height 545
click at [113, 96] on input "text" at bounding box center [122, 101] width 36 height 26
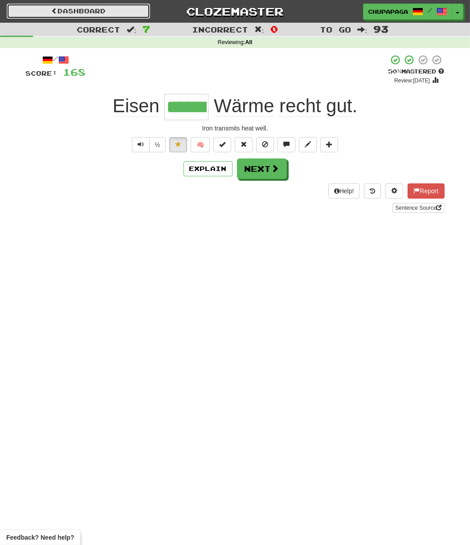
click at [97, 9] on link "Dashboard" at bounding box center [78, 11] width 143 height 15
